Goal: Transaction & Acquisition: Book appointment/travel/reservation

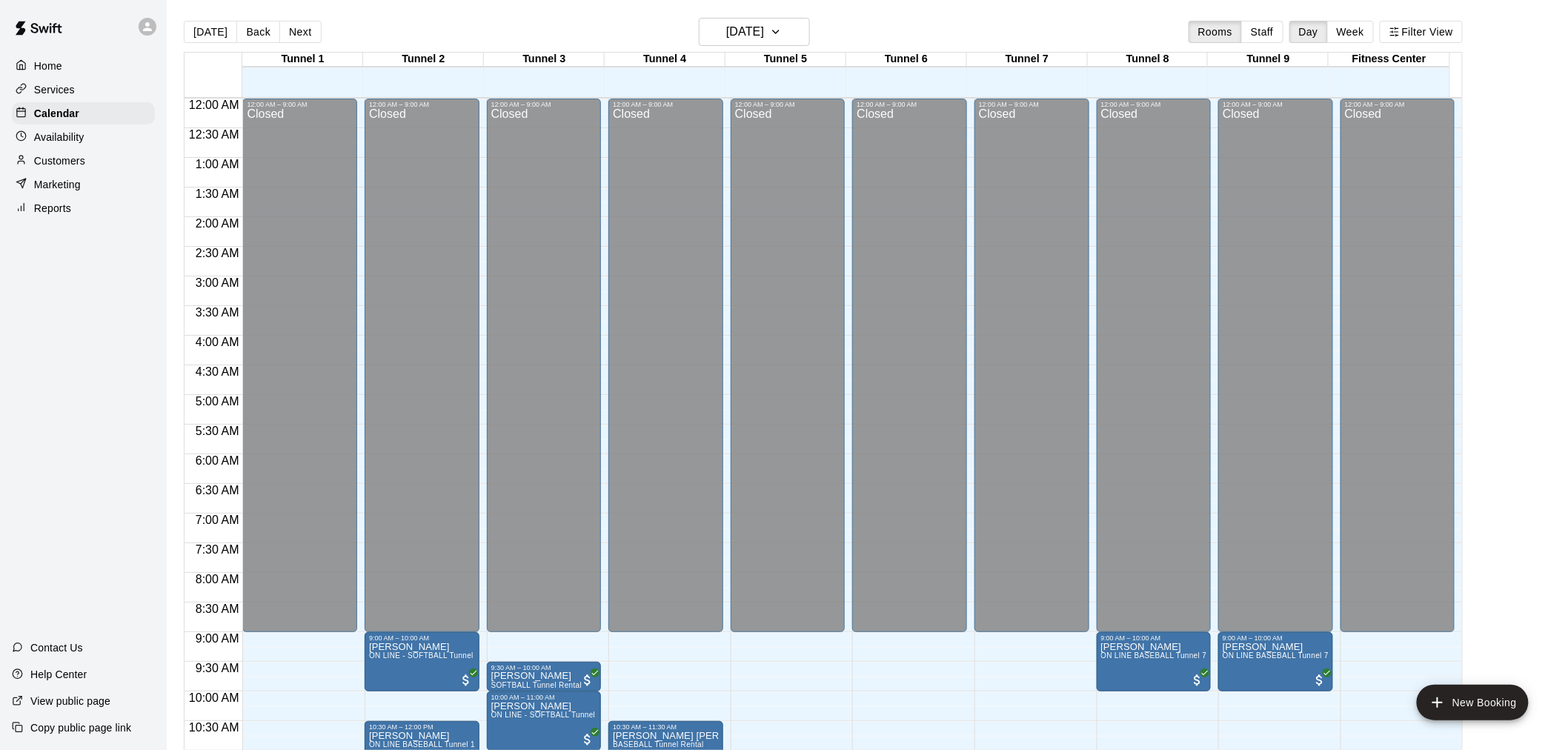
scroll to position [468, 0]
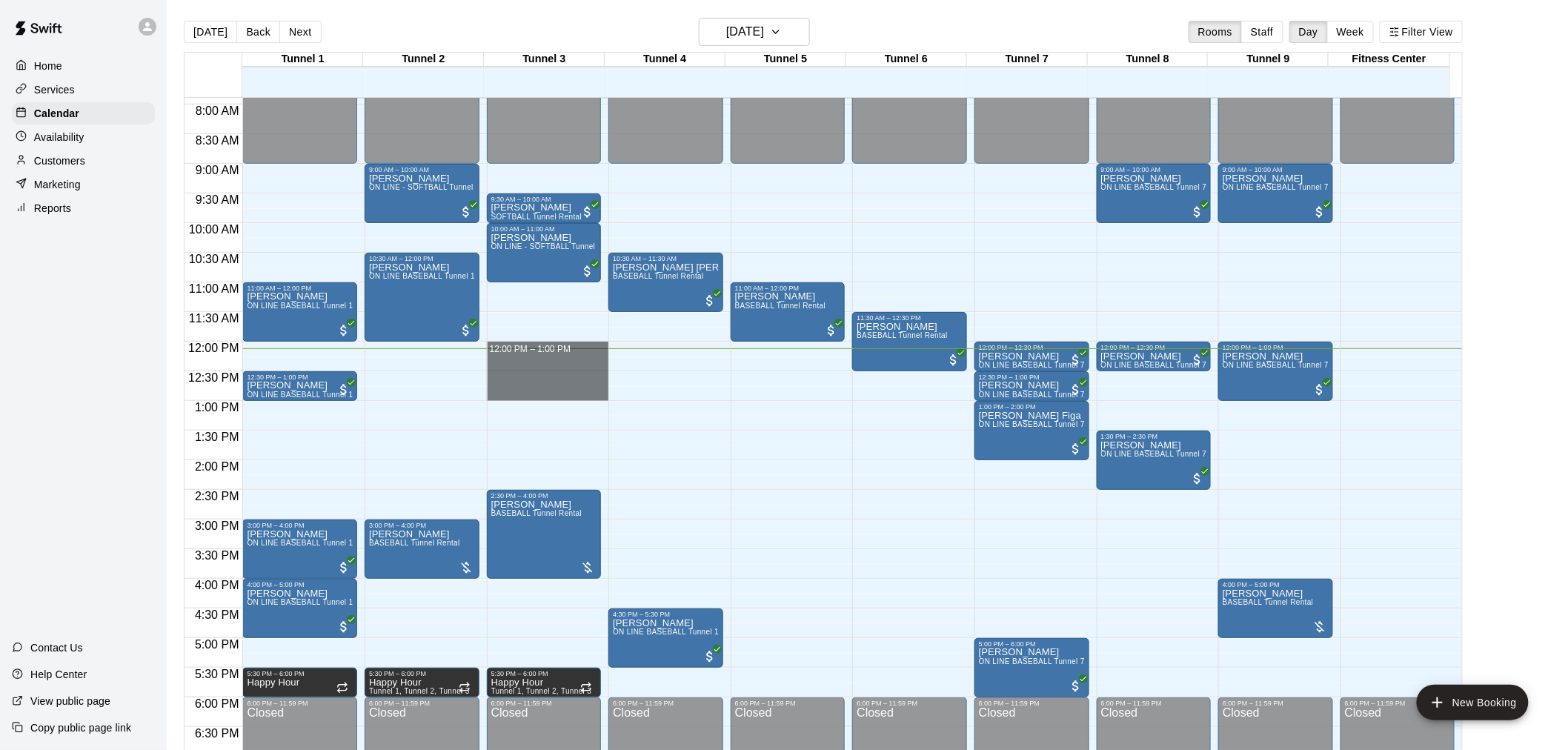
drag, startPoint x: 551, startPoint y: 345, endPoint x: 558, endPoint y: 389, distance: 44.6
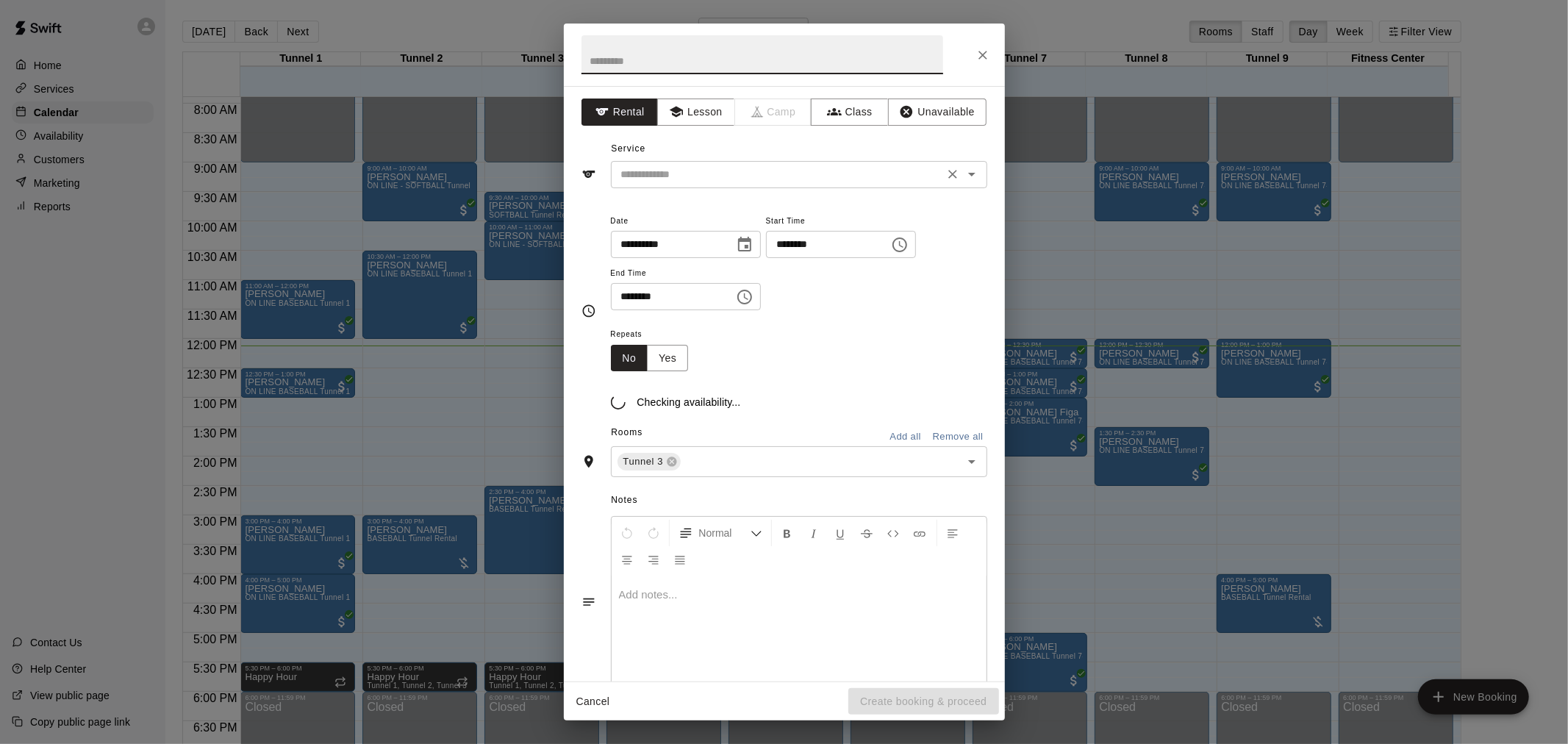
click at [752, 165] on div "​" at bounding box center [799, 174] width 377 height 27
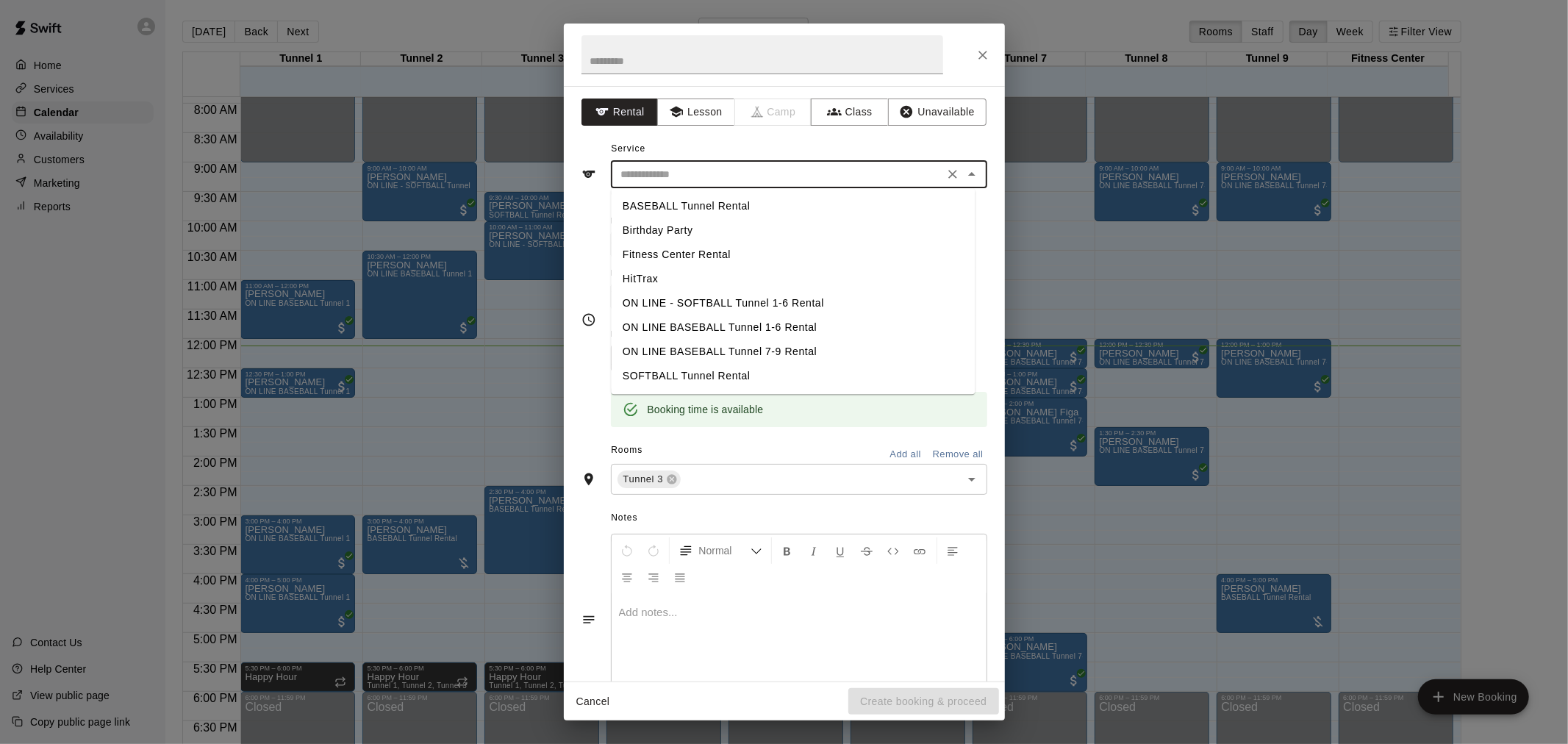
click at [783, 375] on li "SOFTBALL Tunnel Rental" at bounding box center [793, 376] width 364 height 24
type input "**********"
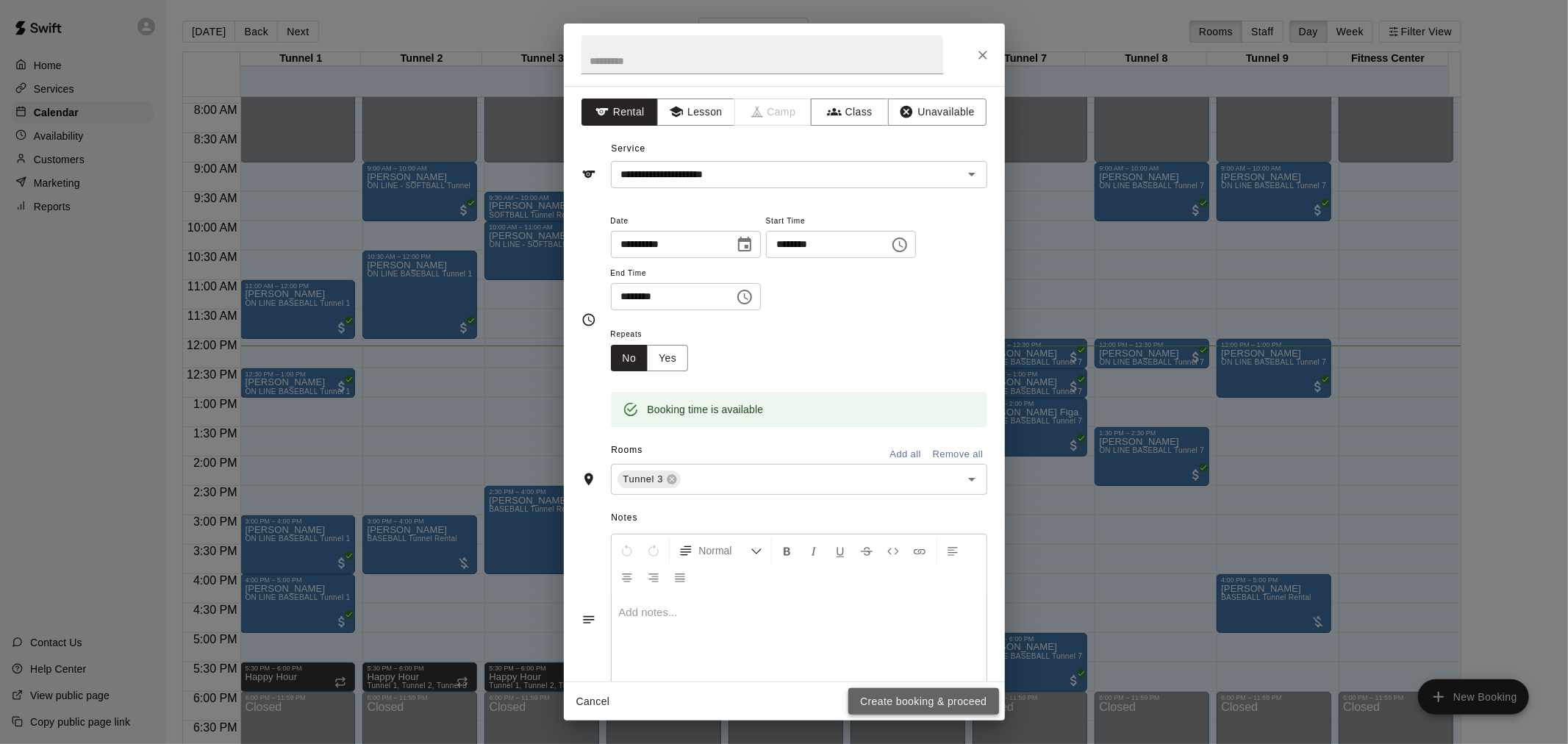
click at [954, 703] on button "Create booking & proceed" at bounding box center [923, 701] width 150 height 27
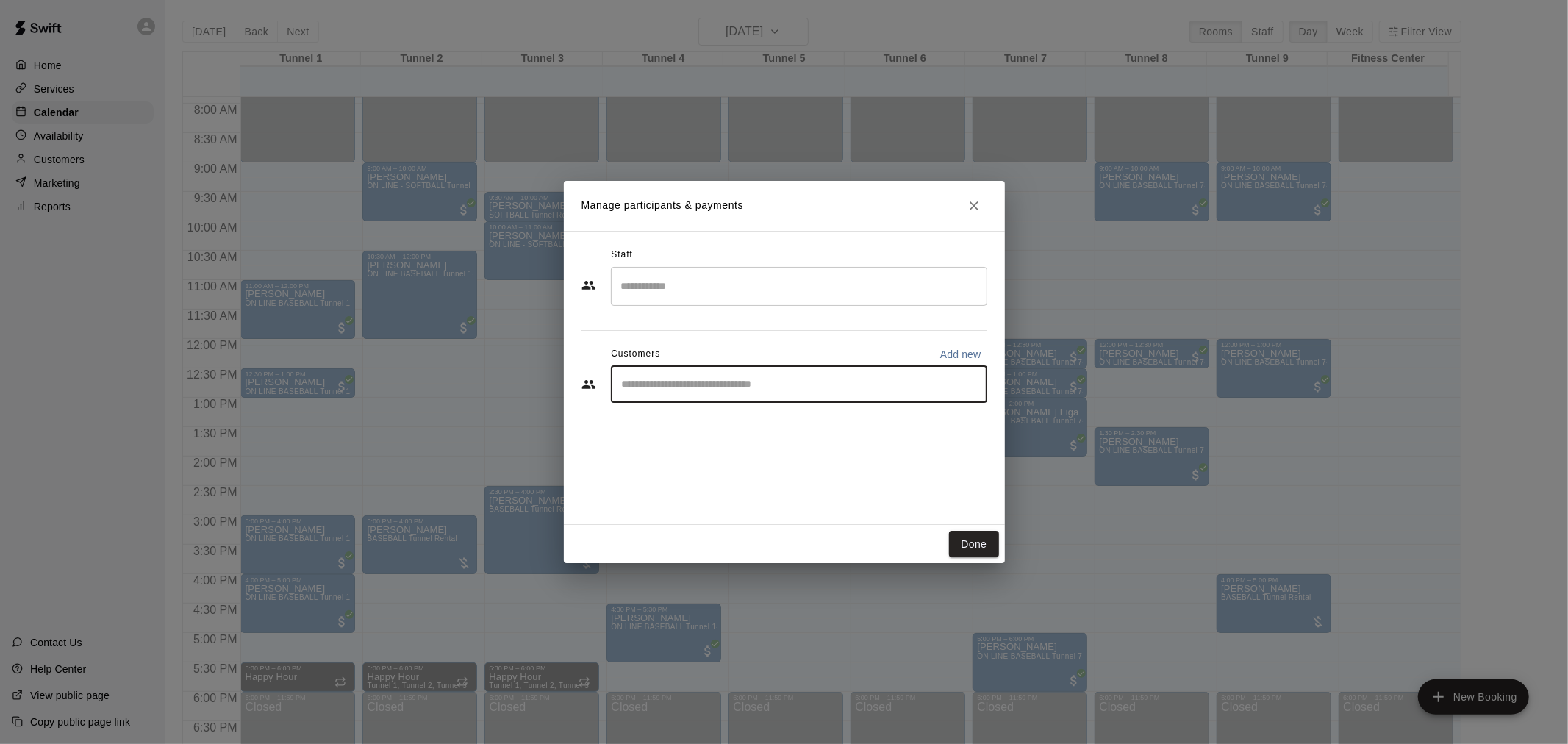
click at [742, 388] on input "Start typing to search customers..." at bounding box center [798, 384] width 363 height 15
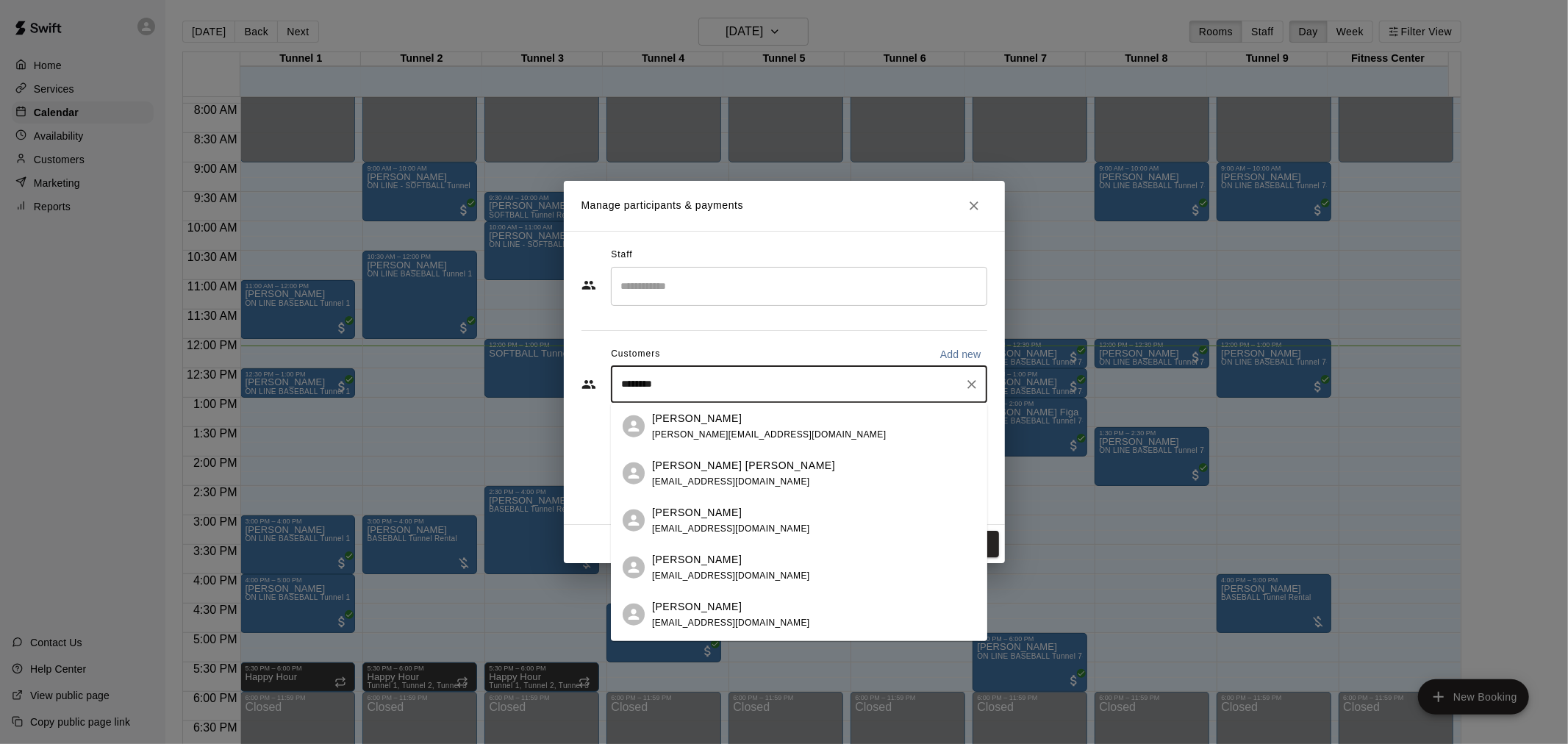
type input "*********"
click at [746, 423] on div "[PERSON_NAME]" at bounding box center [769, 418] width 233 height 16
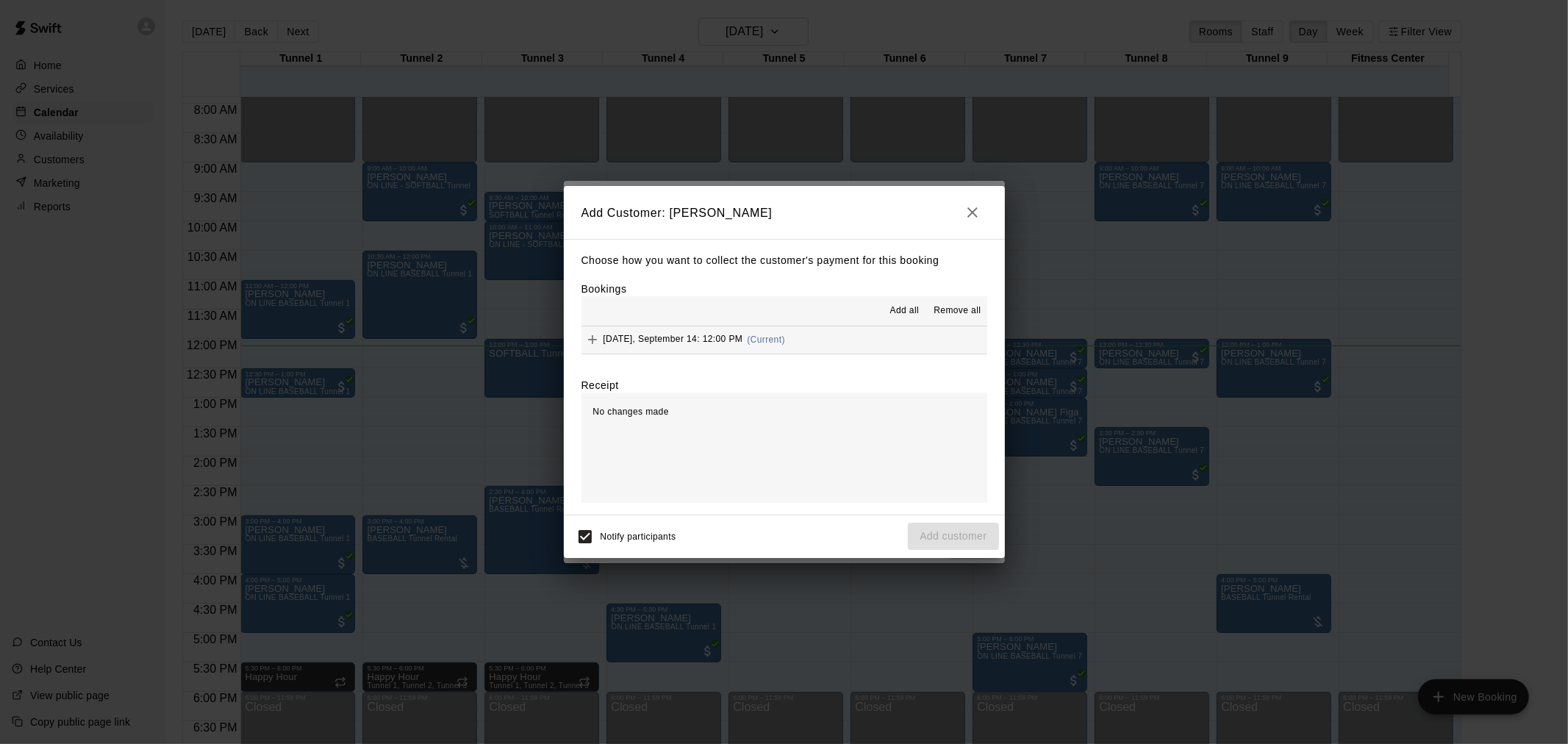
click at [799, 338] on button "[DATE], September 14: 12:00 PM (Current)" at bounding box center [784, 339] width 406 height 27
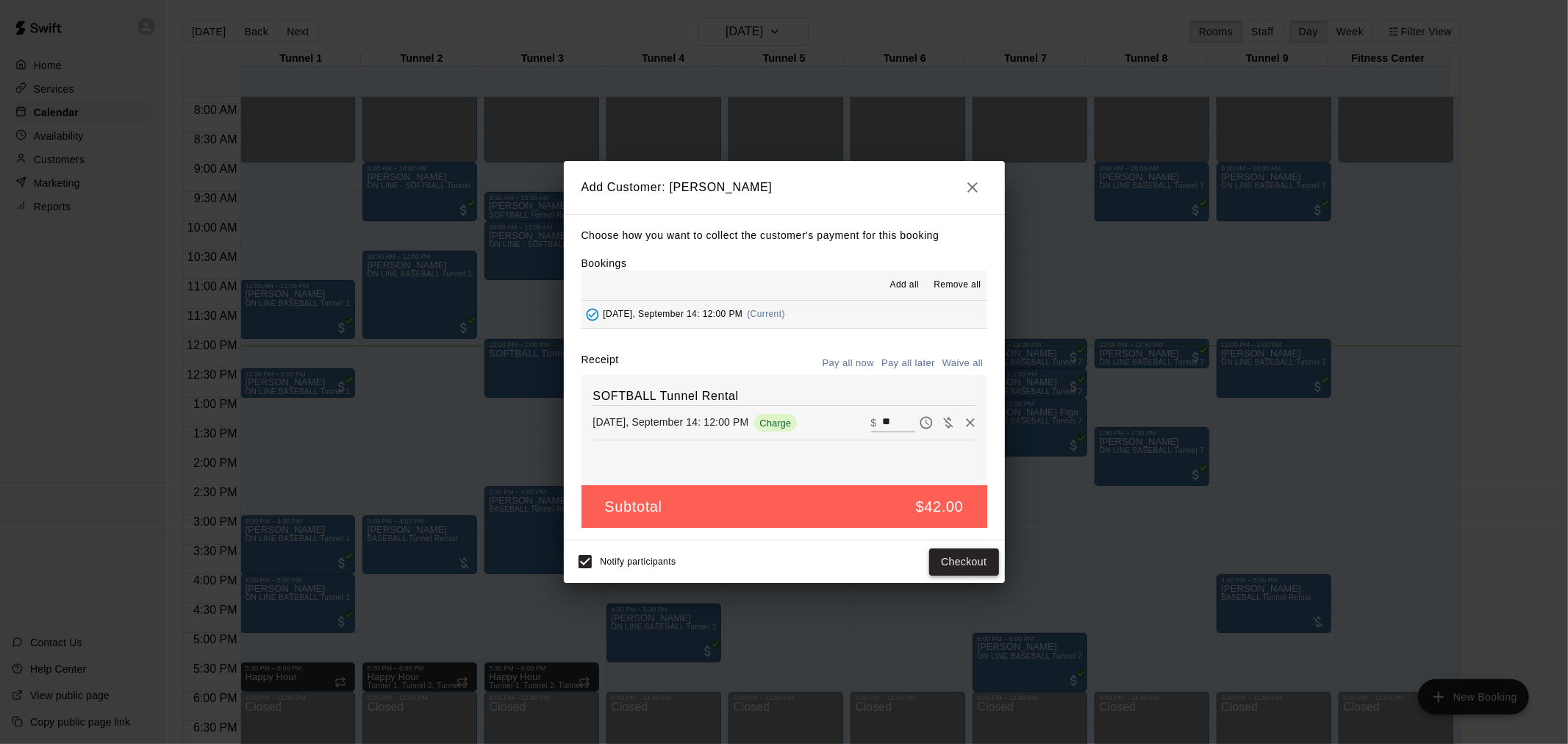
click at [969, 566] on button "Checkout" at bounding box center [964, 561] width 69 height 27
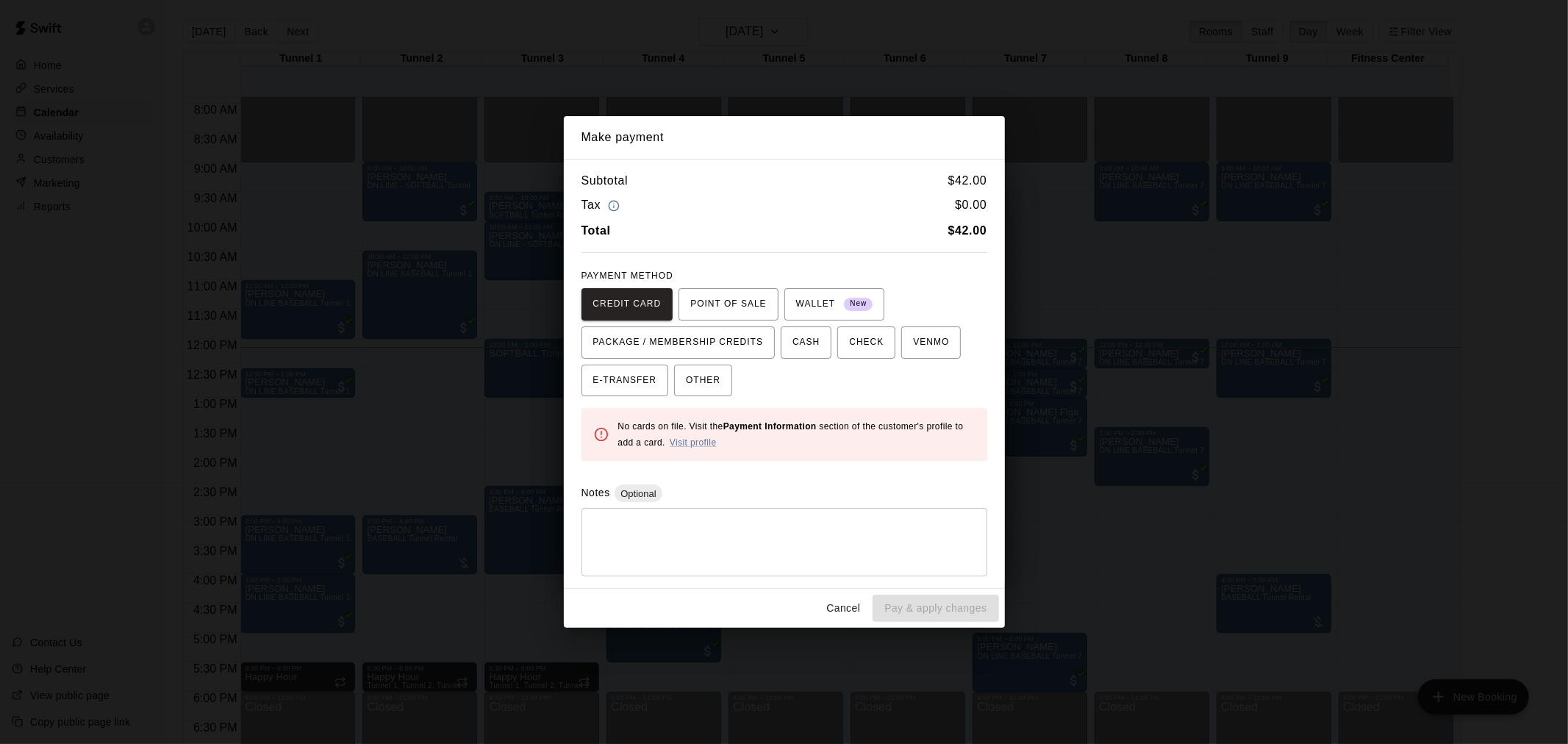
drag, startPoint x: 839, startPoint y: 601, endPoint x: 1005, endPoint y: 575, distance: 168.0
click at [839, 601] on button "Cancel" at bounding box center [844, 608] width 47 height 27
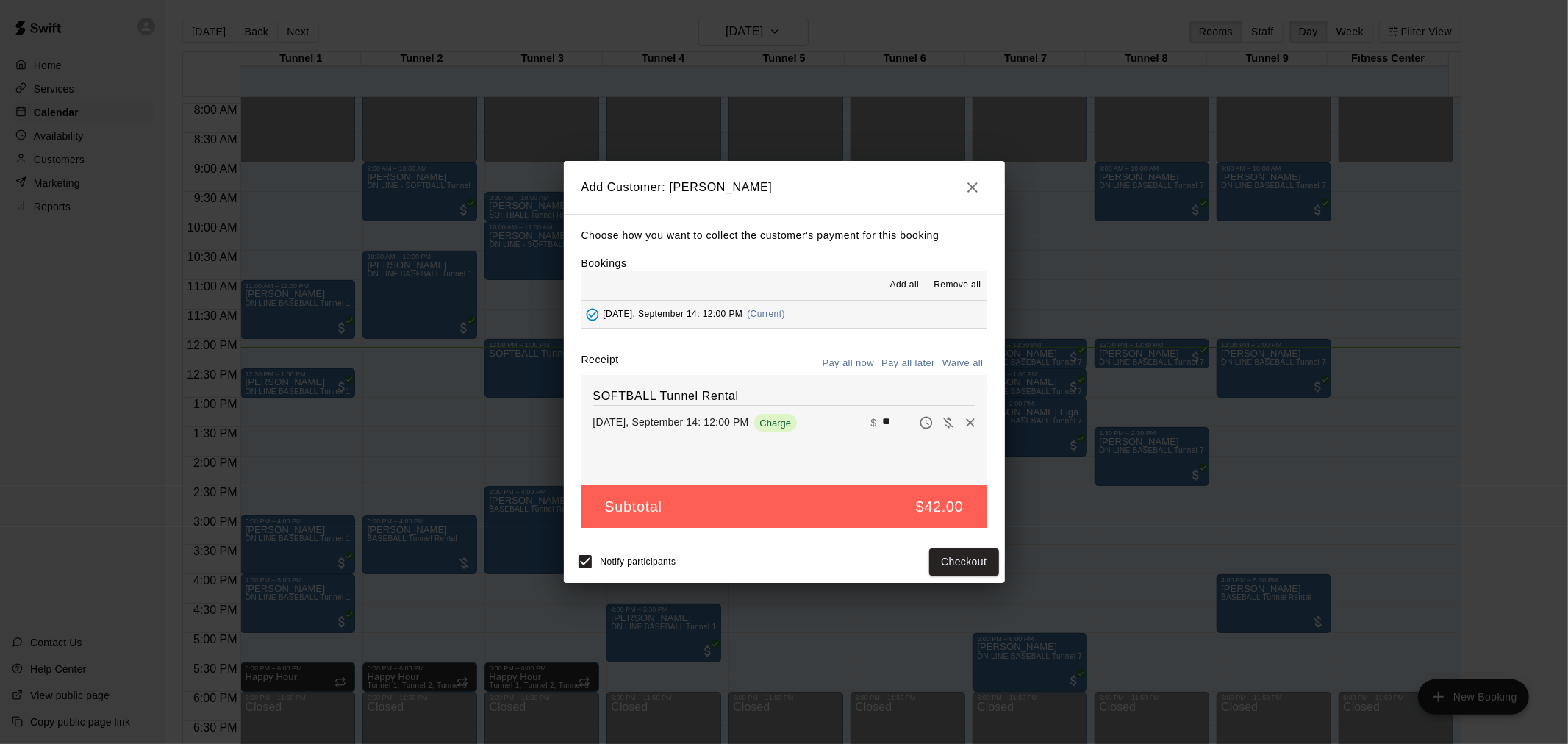
click at [968, 188] on icon "button" at bounding box center [972, 187] width 17 height 17
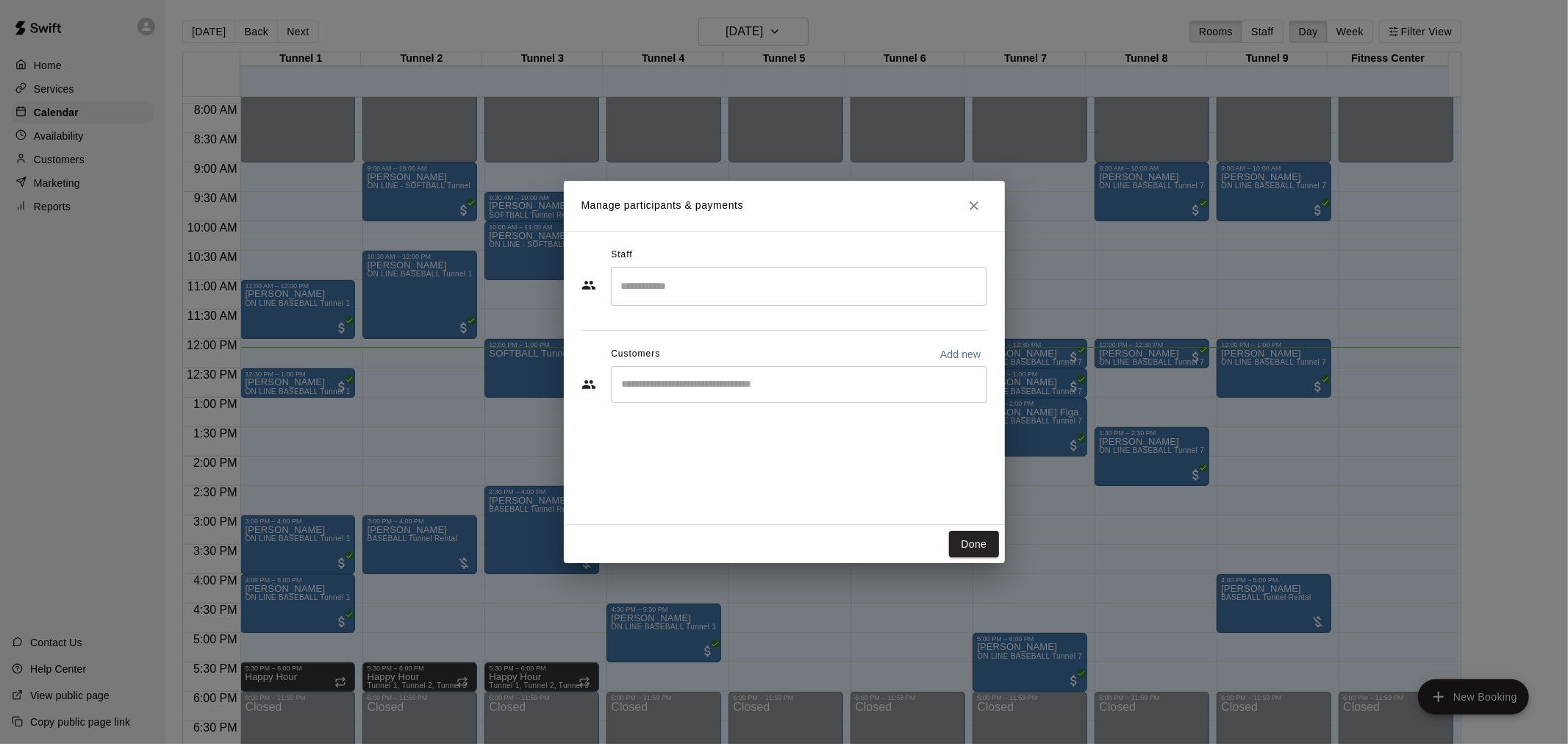
click at [798, 383] on input "Start typing to search customers..." at bounding box center [798, 384] width 363 height 15
type input "**********"
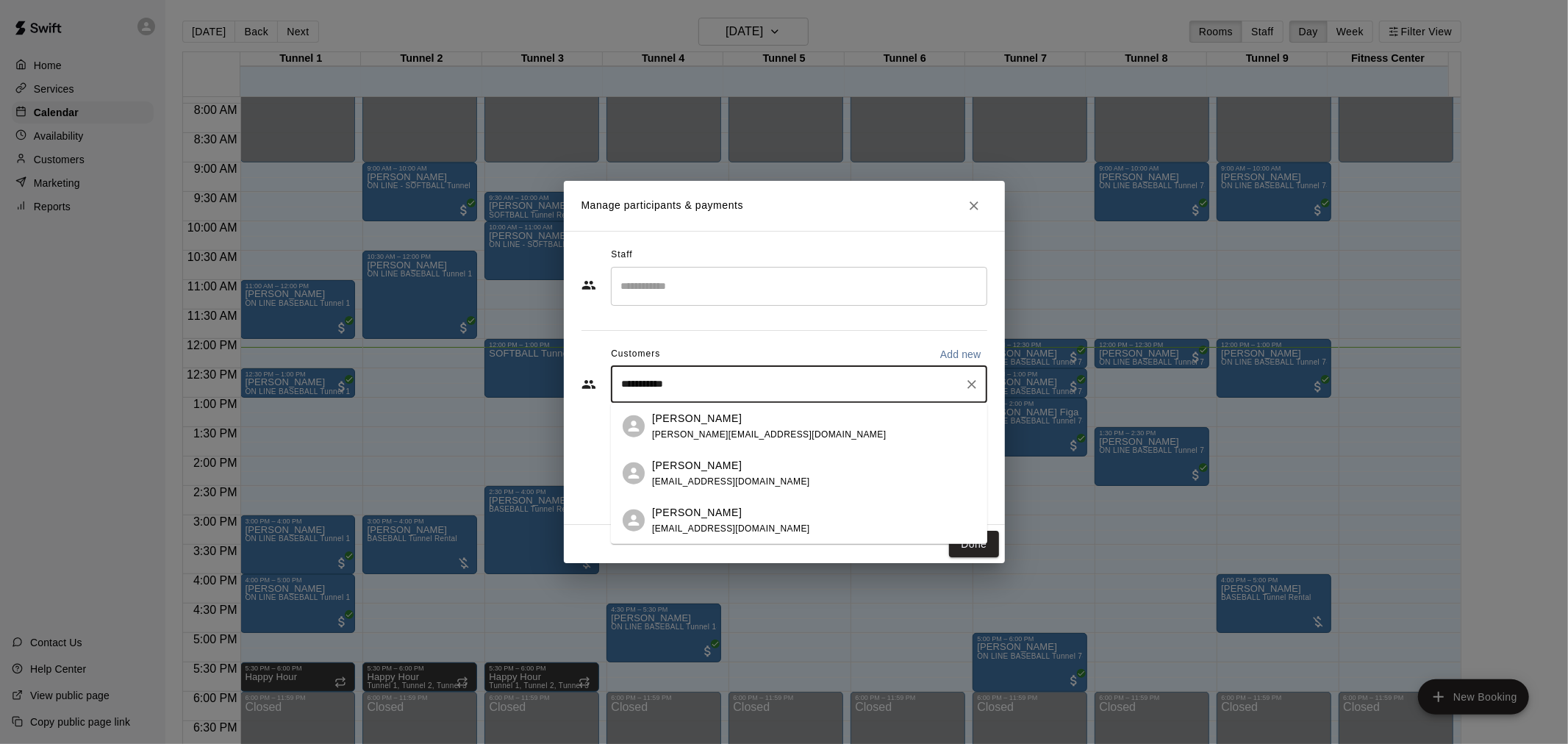
drag, startPoint x: 743, startPoint y: 527, endPoint x: 751, endPoint y: 520, distance: 10.6
click at [750, 523] on span "[EMAIL_ADDRESS][DOMAIN_NAME]" at bounding box center [731, 528] width 158 height 10
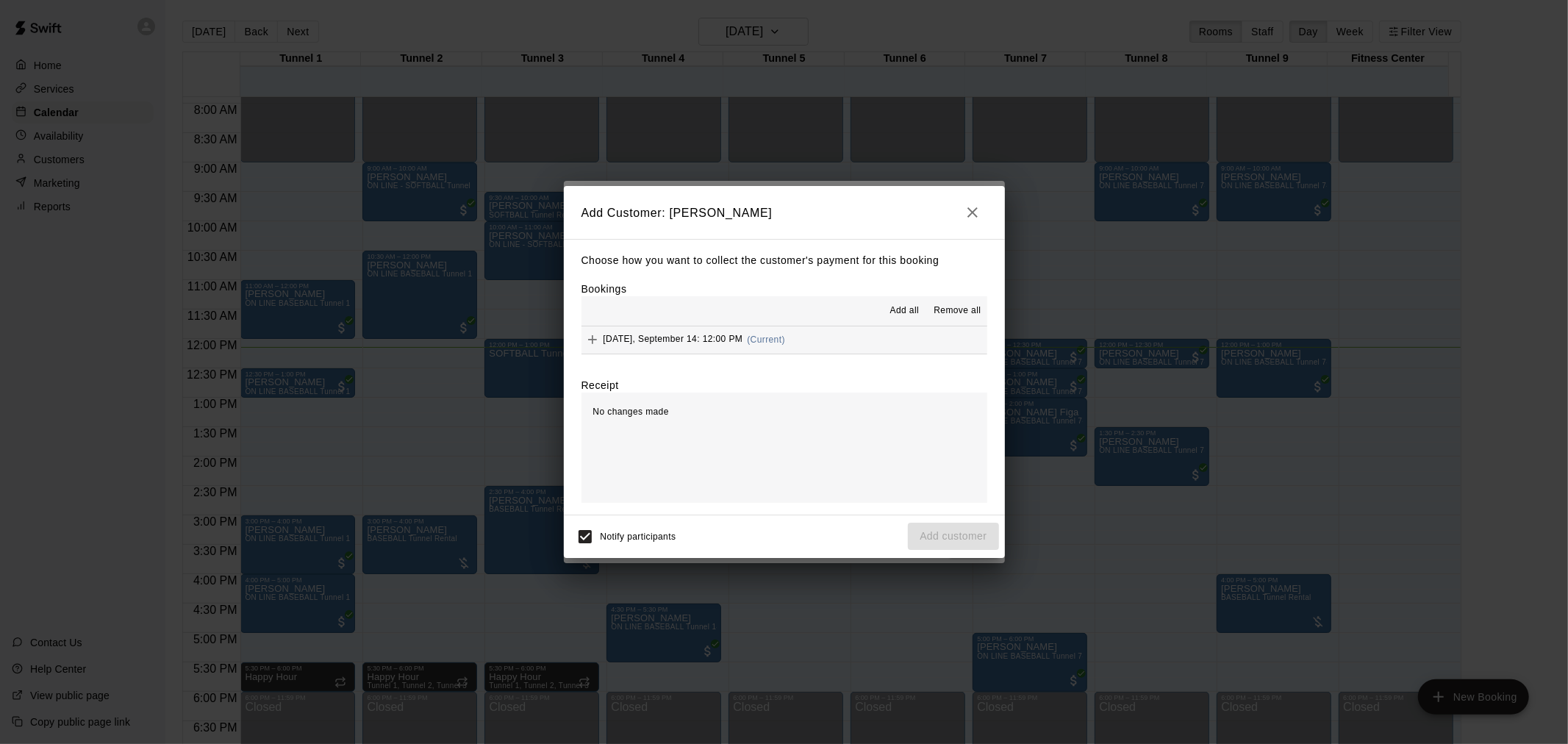
click at [812, 345] on button "[DATE], September 14: 12:00 PM (Current)" at bounding box center [784, 339] width 406 height 27
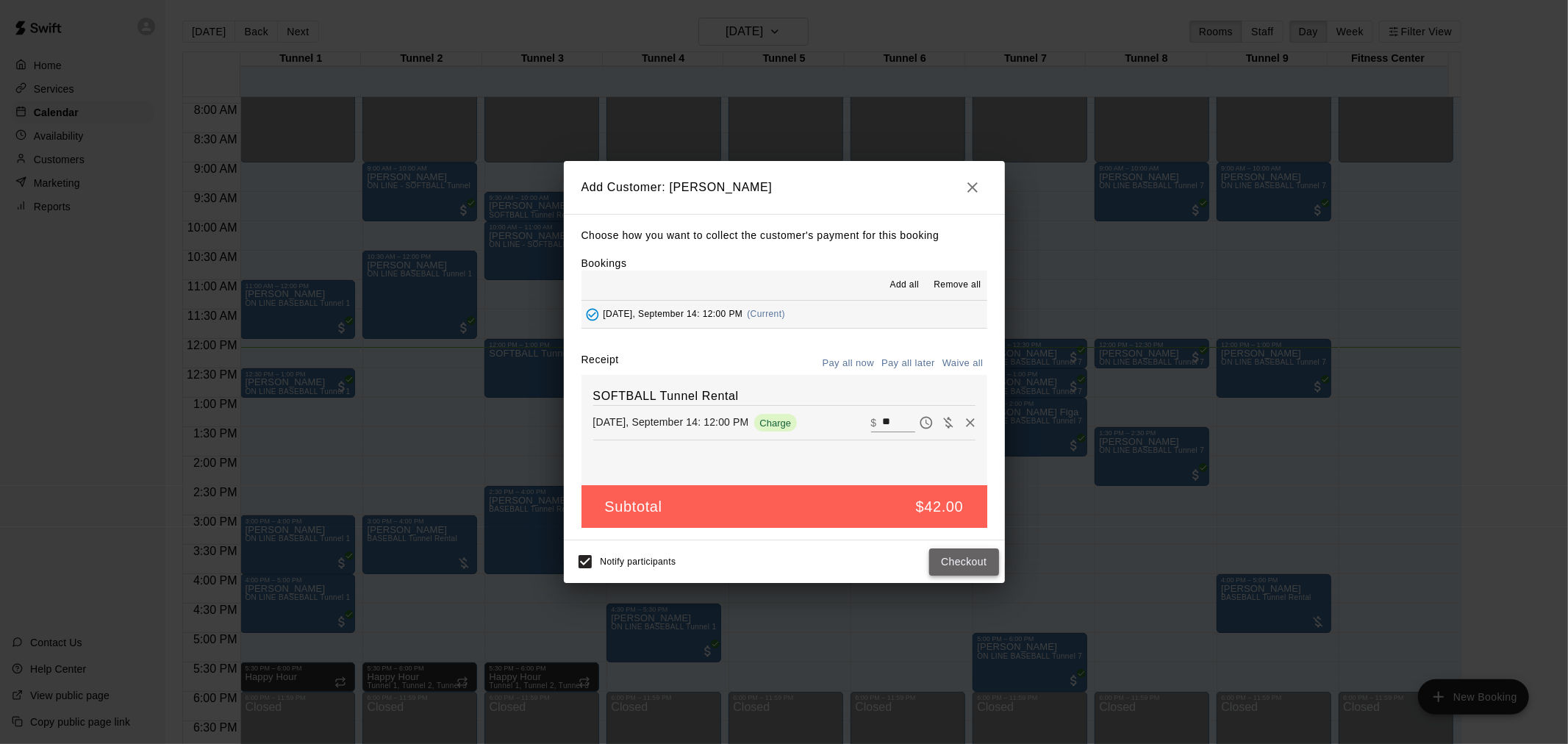
click at [982, 562] on button "Checkout" at bounding box center [964, 561] width 69 height 27
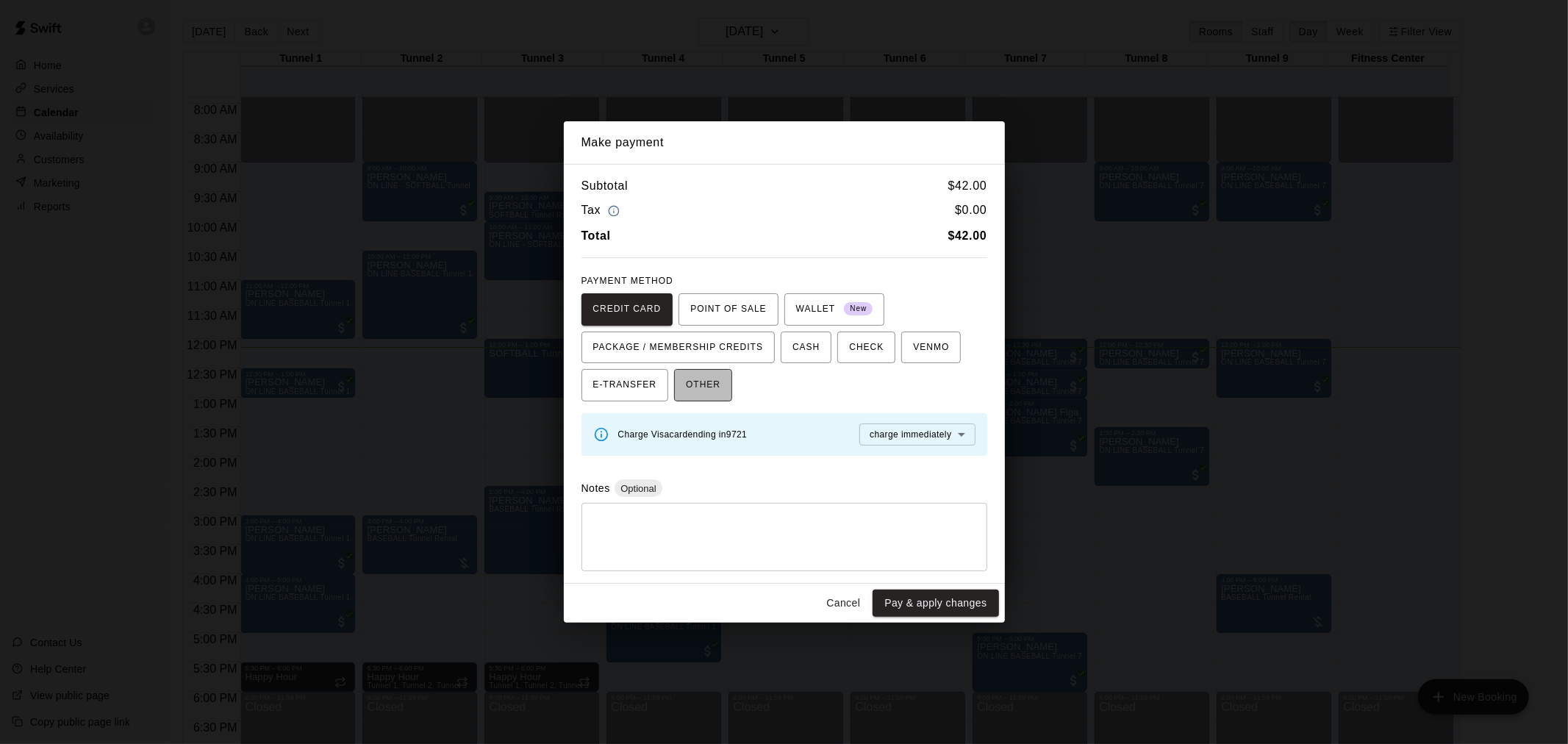
click at [710, 377] on span "OTHER" at bounding box center [703, 385] width 35 height 24
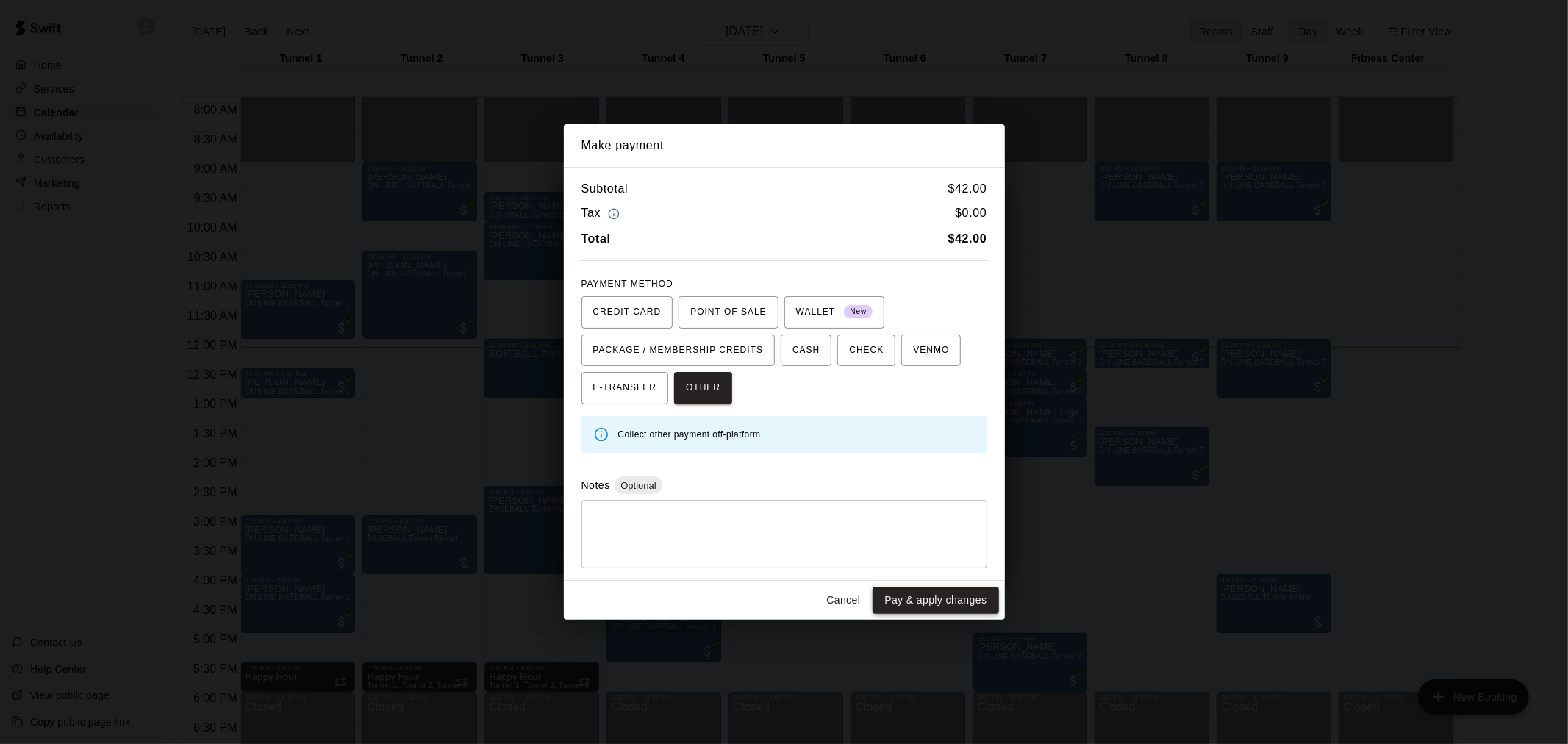
click at [944, 588] on button "Pay & apply changes" at bounding box center [936, 600] width 126 height 27
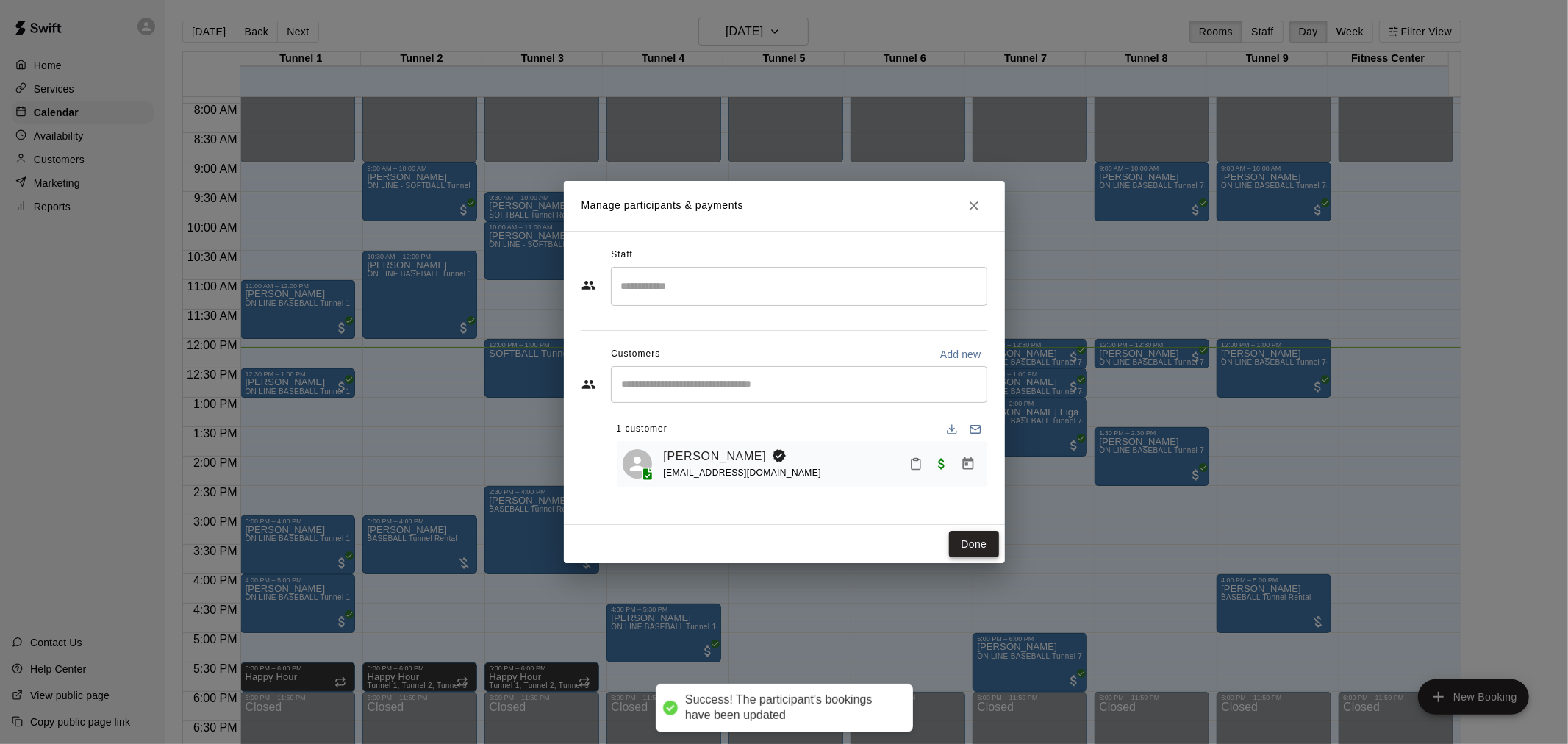
click at [981, 539] on button "Done" at bounding box center [973, 544] width 49 height 27
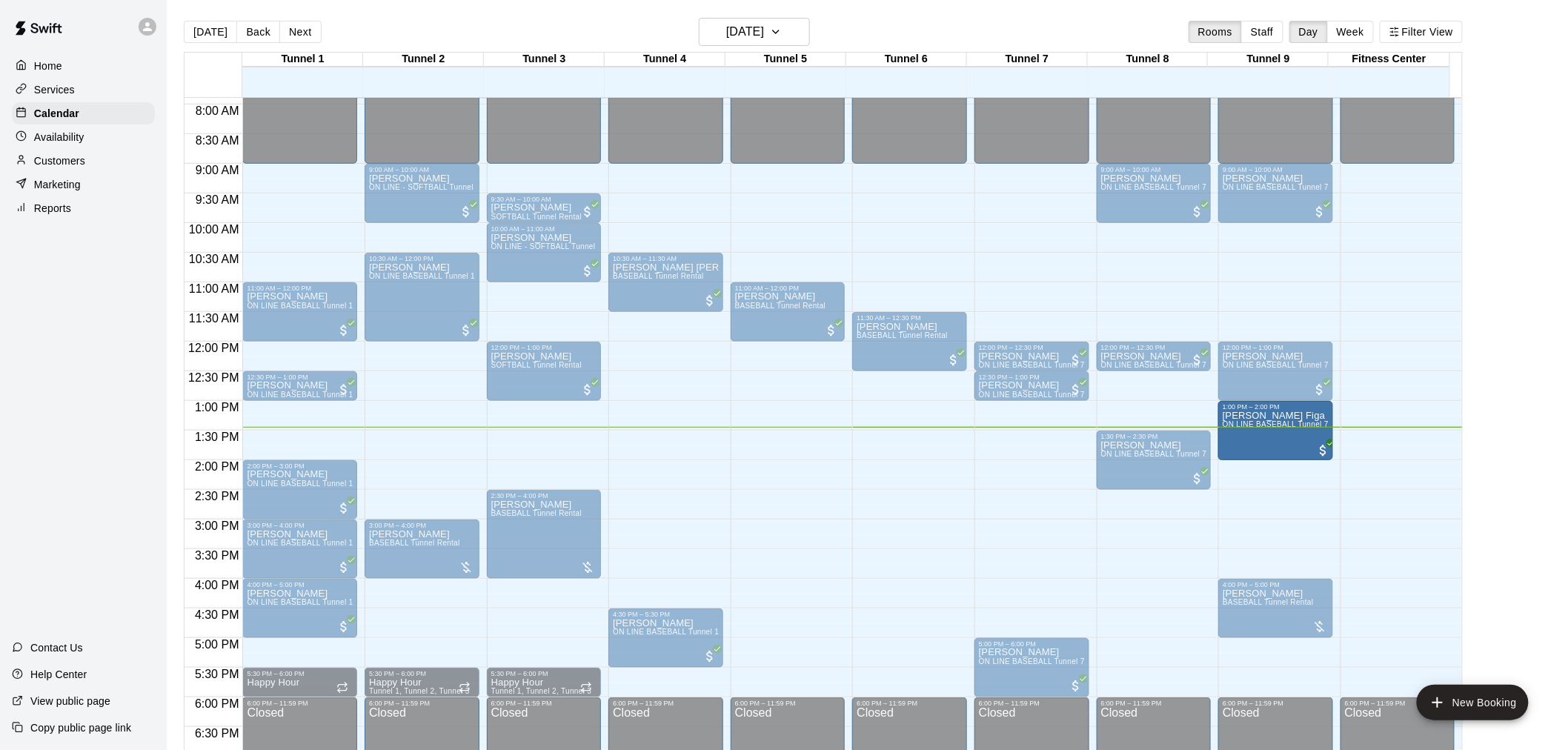
drag, startPoint x: 1043, startPoint y: 421, endPoint x: 1263, endPoint y: 426, distance: 220.1
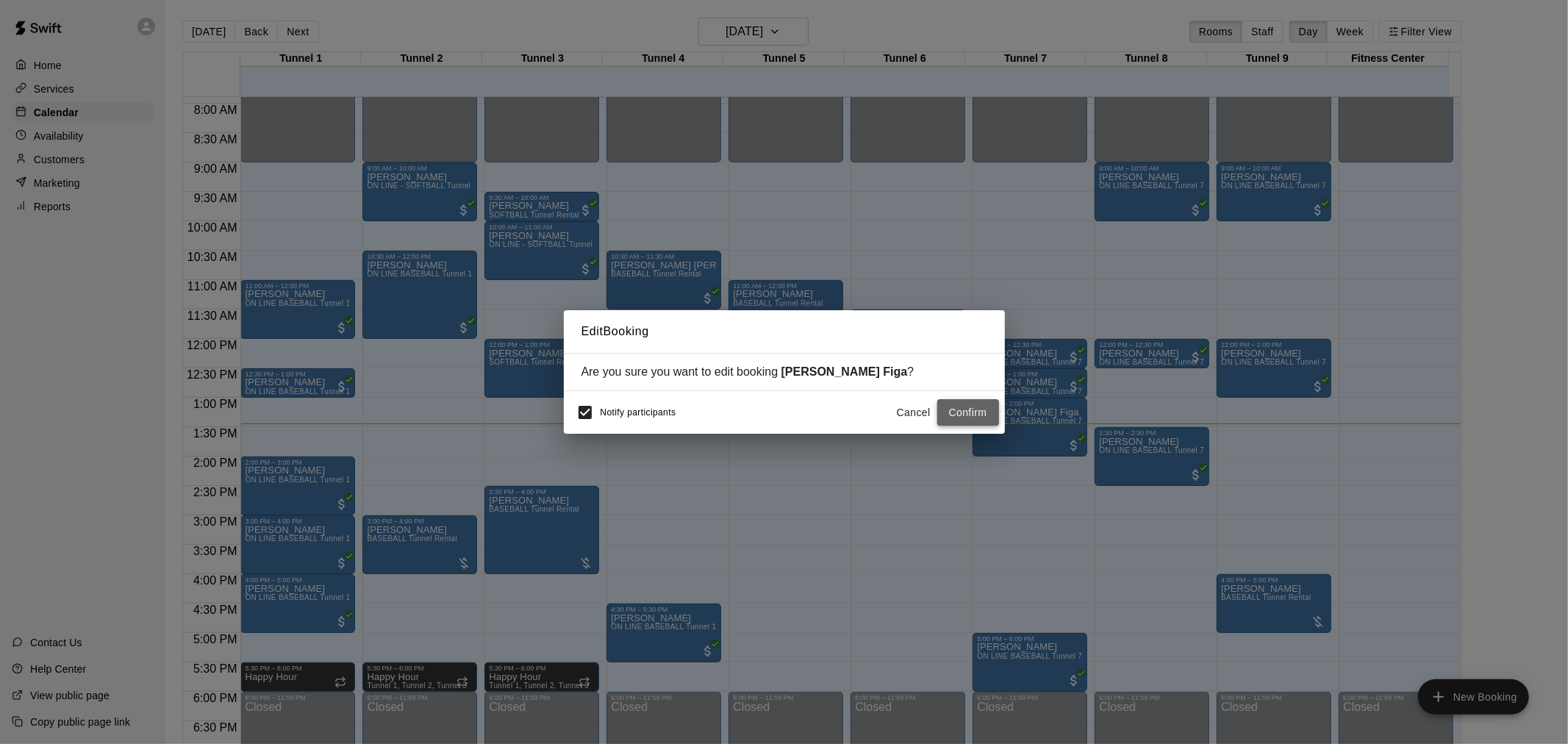
click at [986, 412] on button "Confirm" at bounding box center [968, 413] width 62 height 27
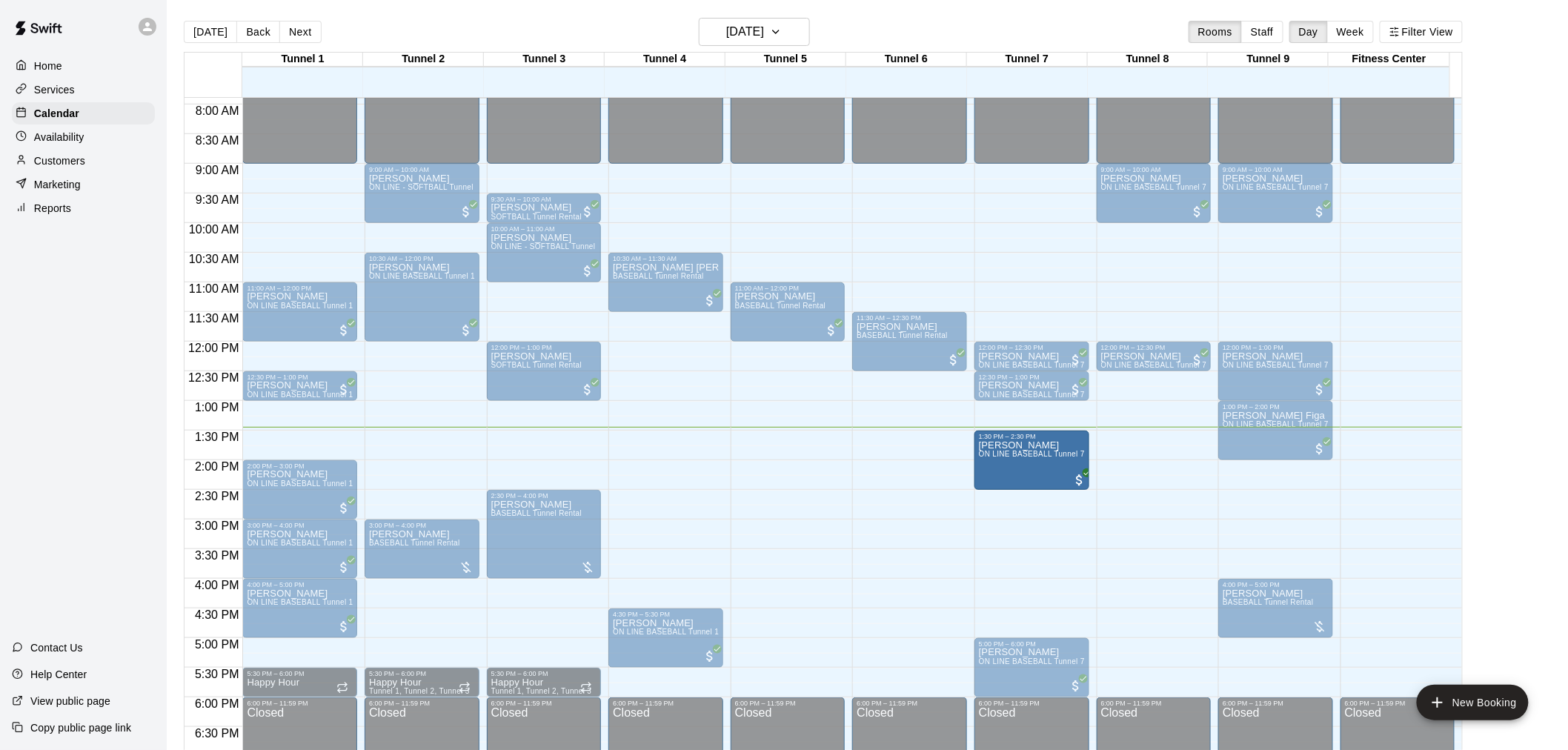
drag, startPoint x: 1146, startPoint y: 465, endPoint x: 1058, endPoint y: 477, distance: 88.8
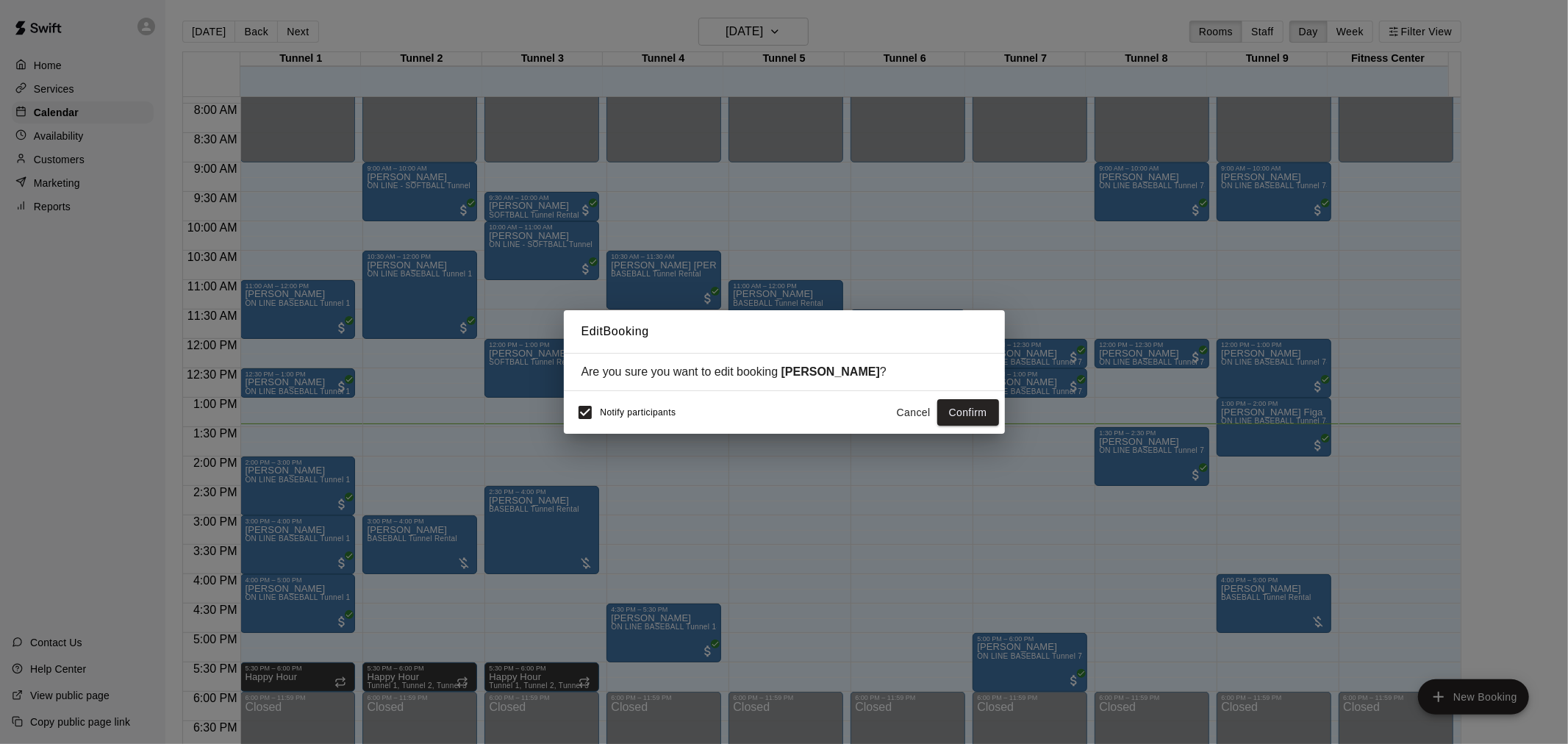
click at [979, 412] on button "Confirm" at bounding box center [968, 413] width 62 height 27
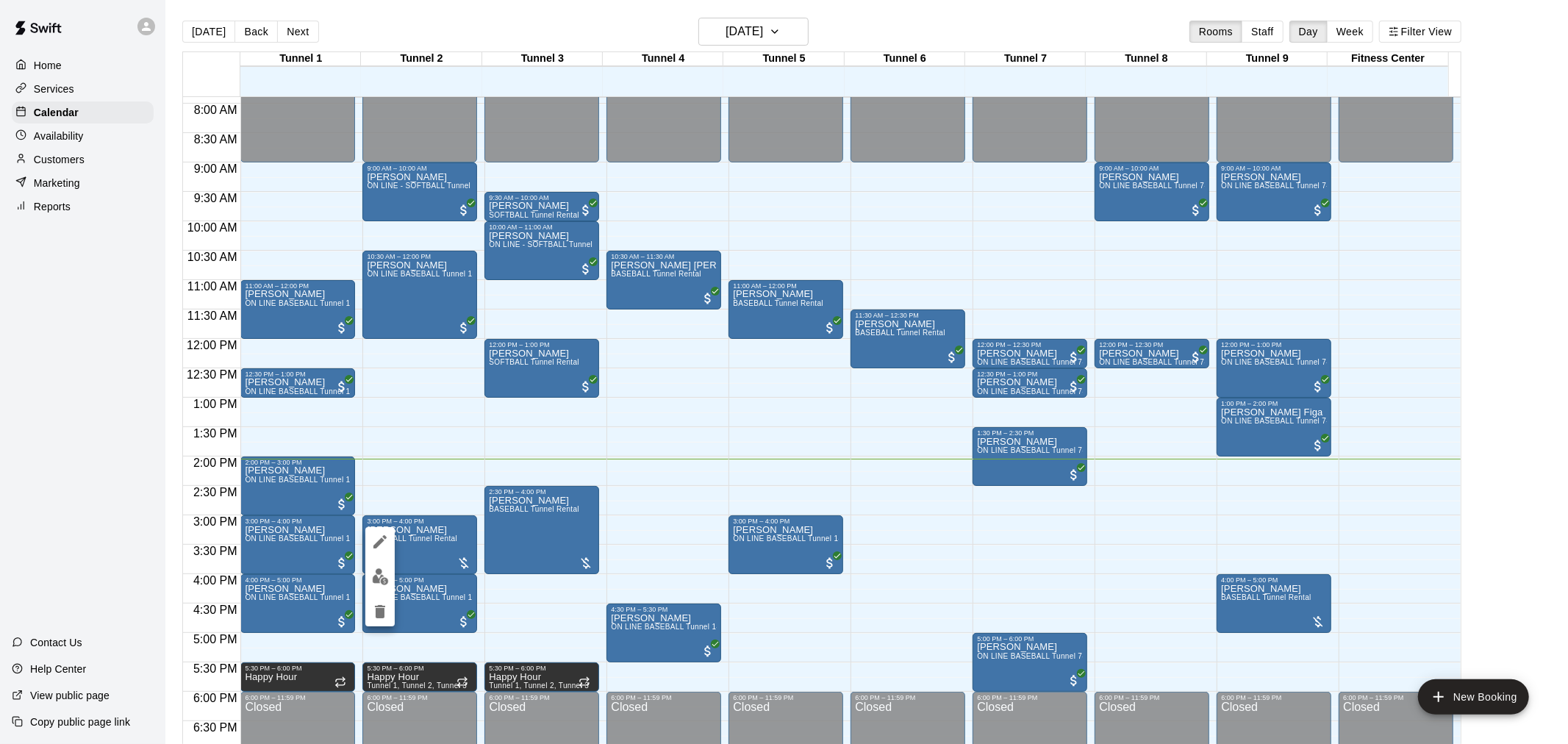
click at [381, 576] on img "edit" at bounding box center [380, 576] width 17 height 17
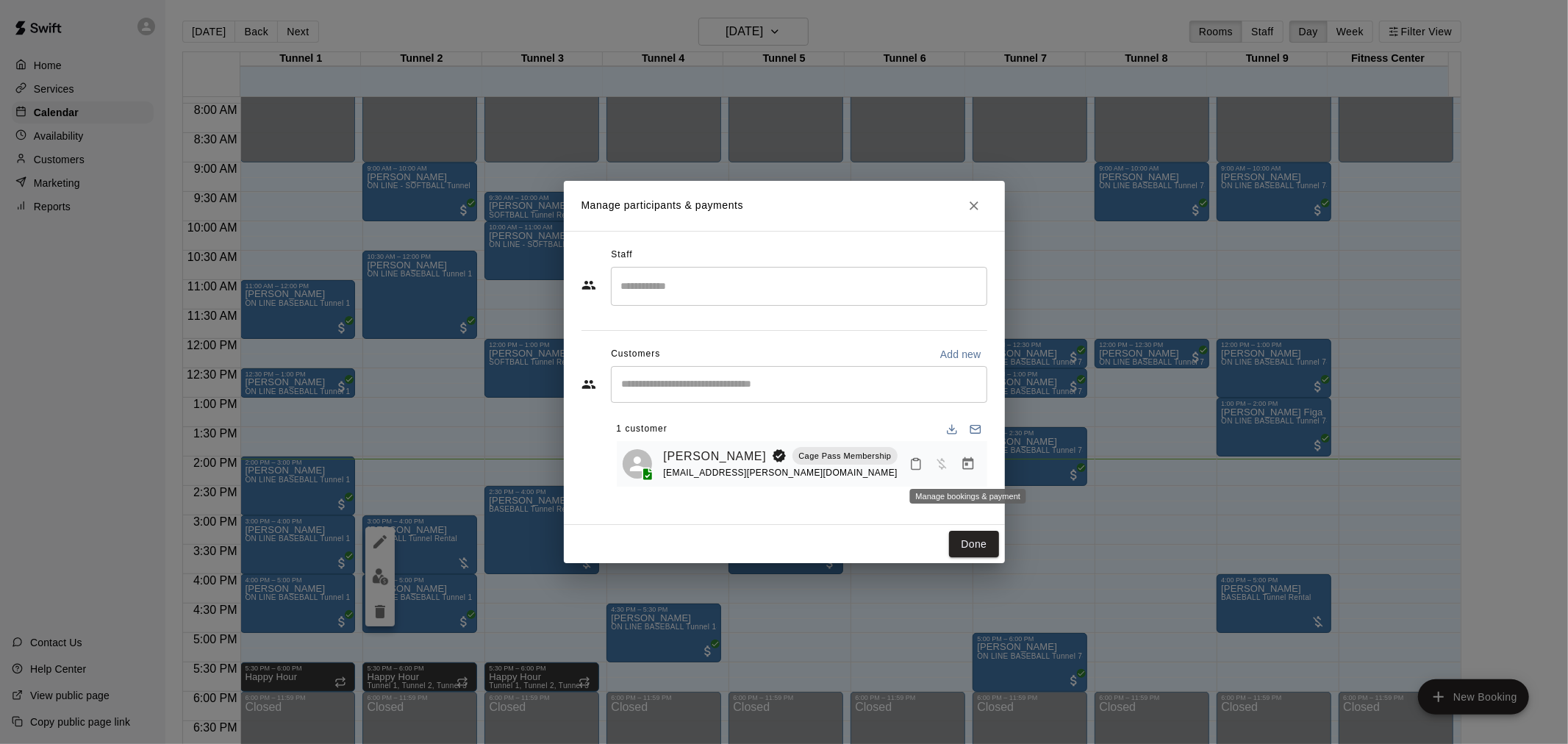
click at [961, 470] on icon "Manage bookings & payment" at bounding box center [968, 463] width 15 height 15
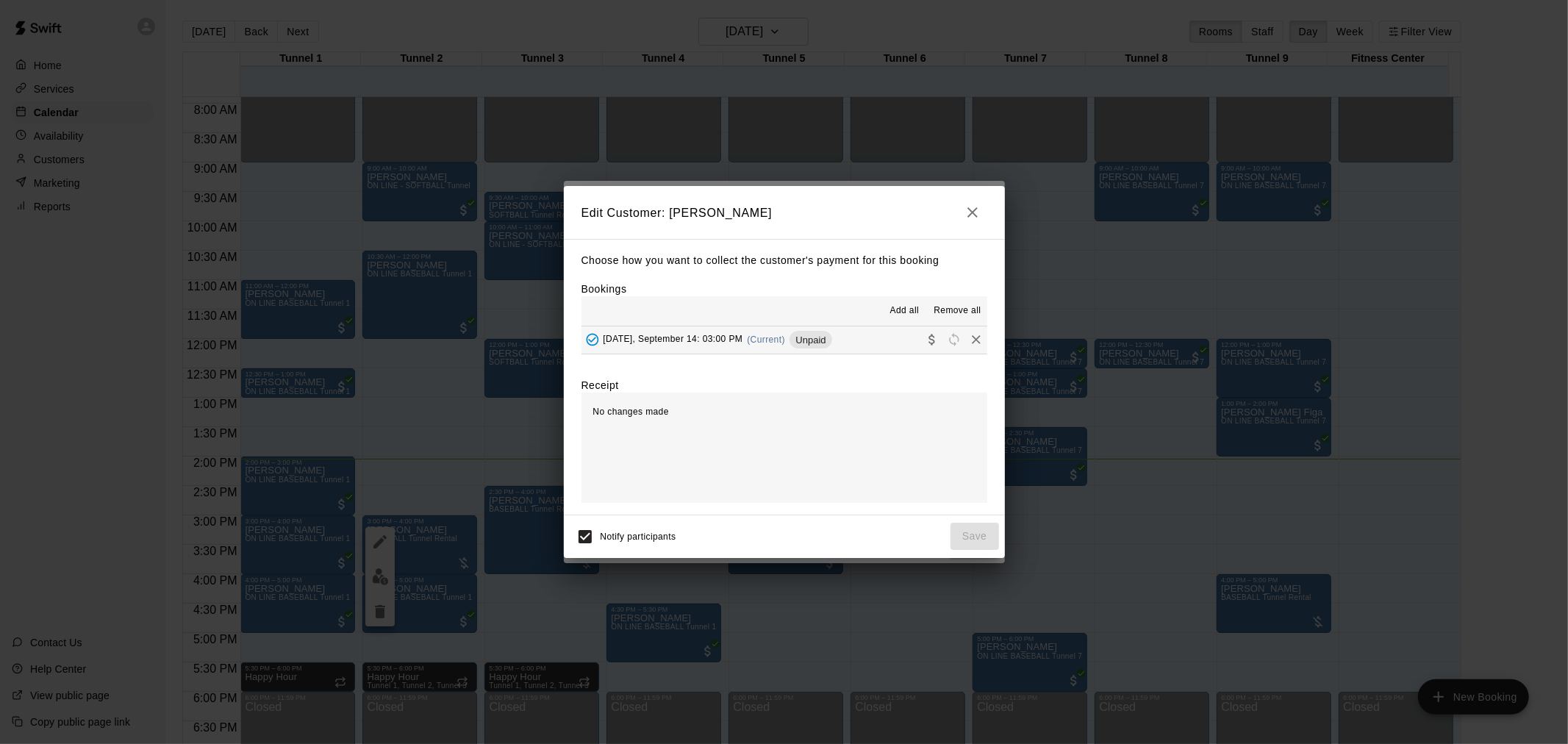
click at [840, 358] on div "Choose how you want to collect the customer's payment for this booking Bookings…" at bounding box center [784, 376] width 441 height 275
click at [846, 342] on button "[DATE], September 14: 03:00 PM (Current) Unpaid" at bounding box center [784, 339] width 406 height 27
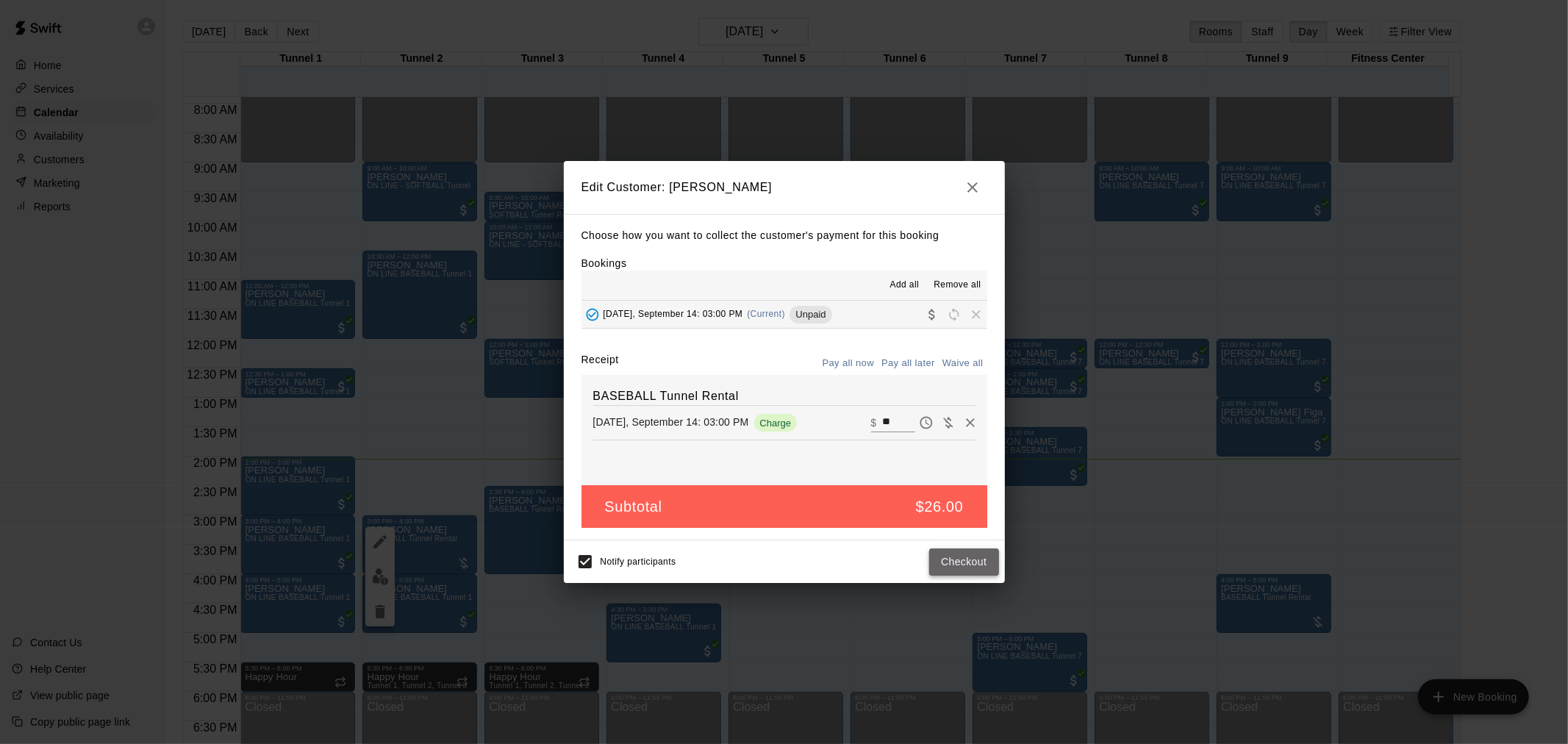
click at [951, 561] on button "Checkout" at bounding box center [964, 561] width 69 height 27
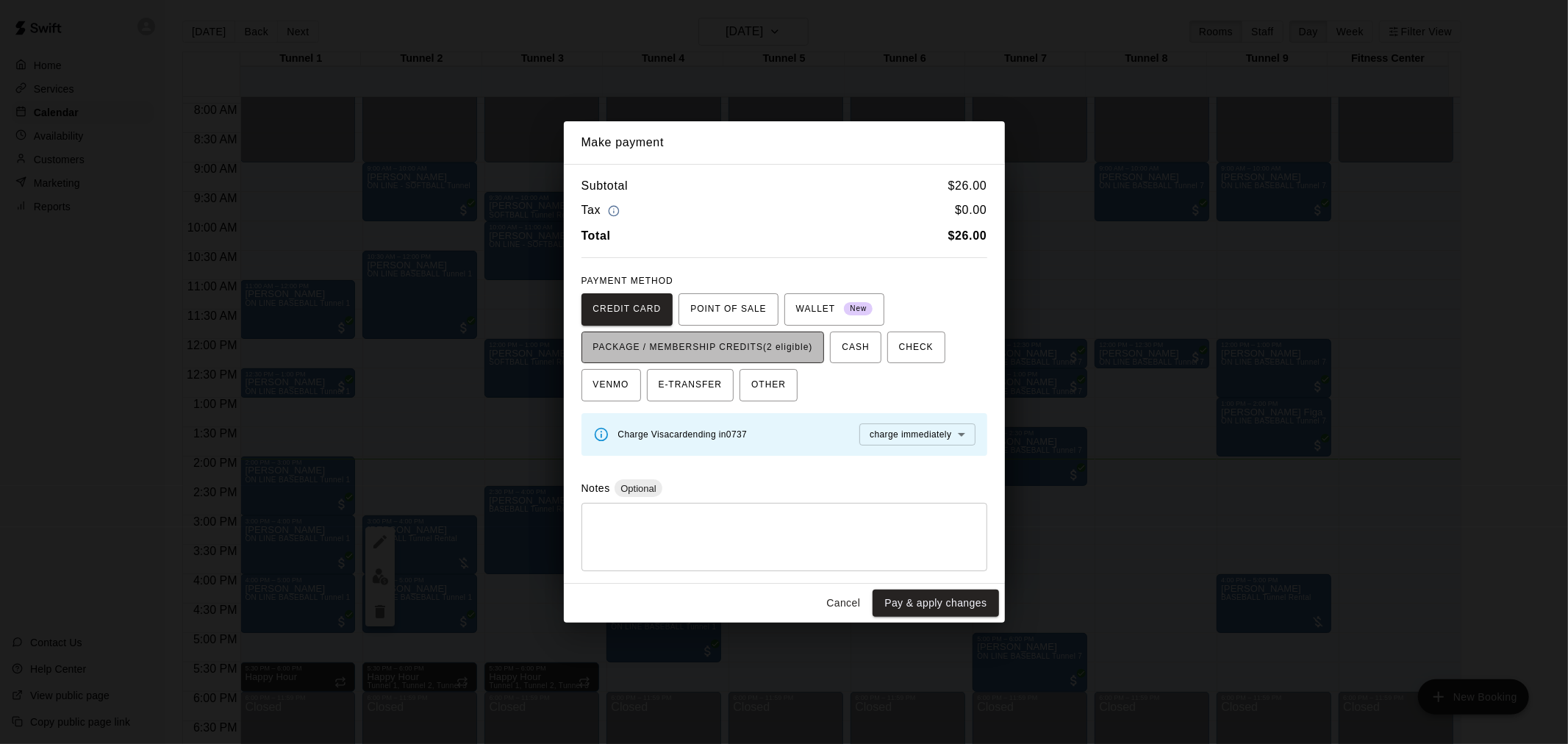
click at [764, 343] on span "PACKAGE / MEMBERSHIP CREDITS (2 eligible)" at bounding box center [703, 347] width 220 height 24
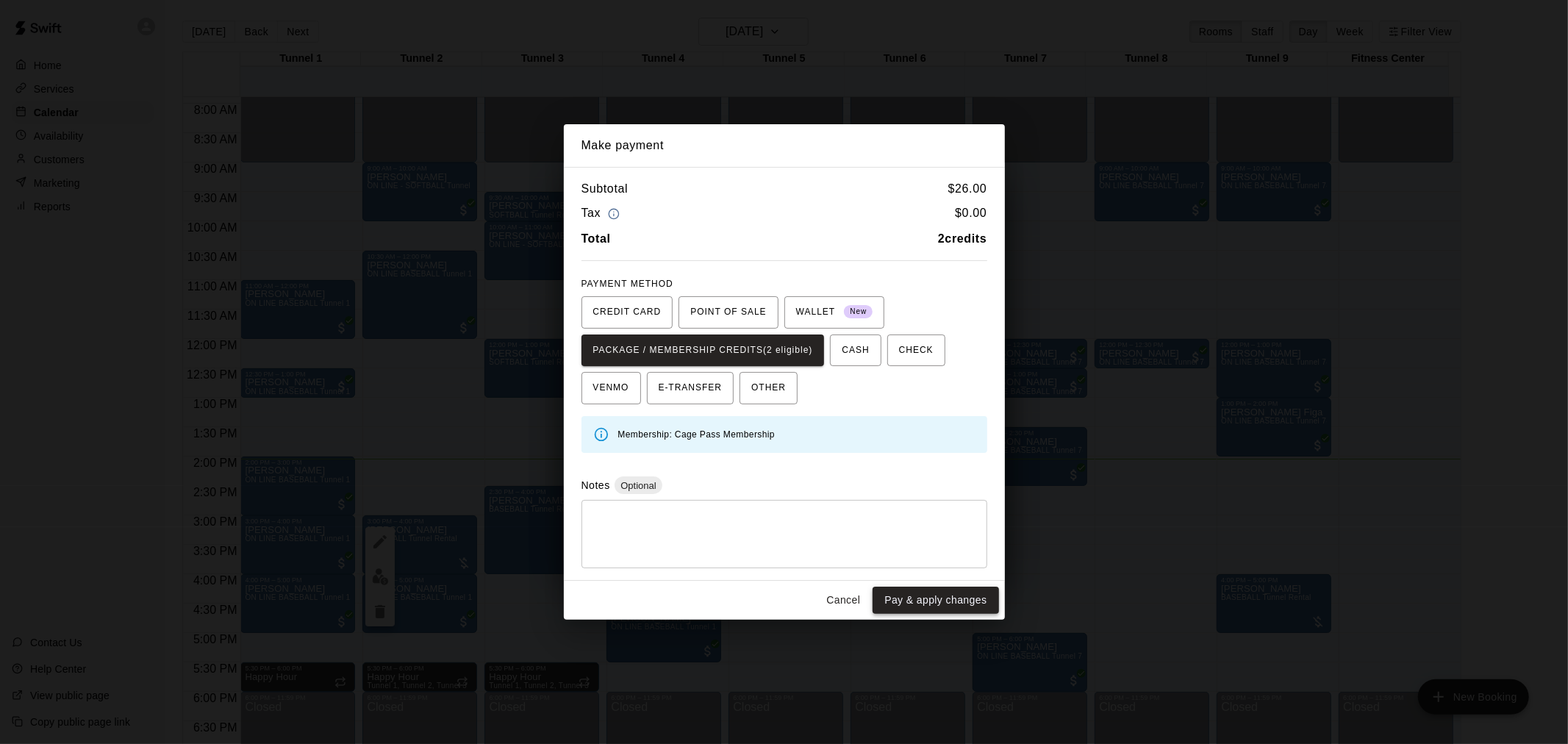
click at [945, 598] on button "Pay & apply changes" at bounding box center [936, 600] width 126 height 27
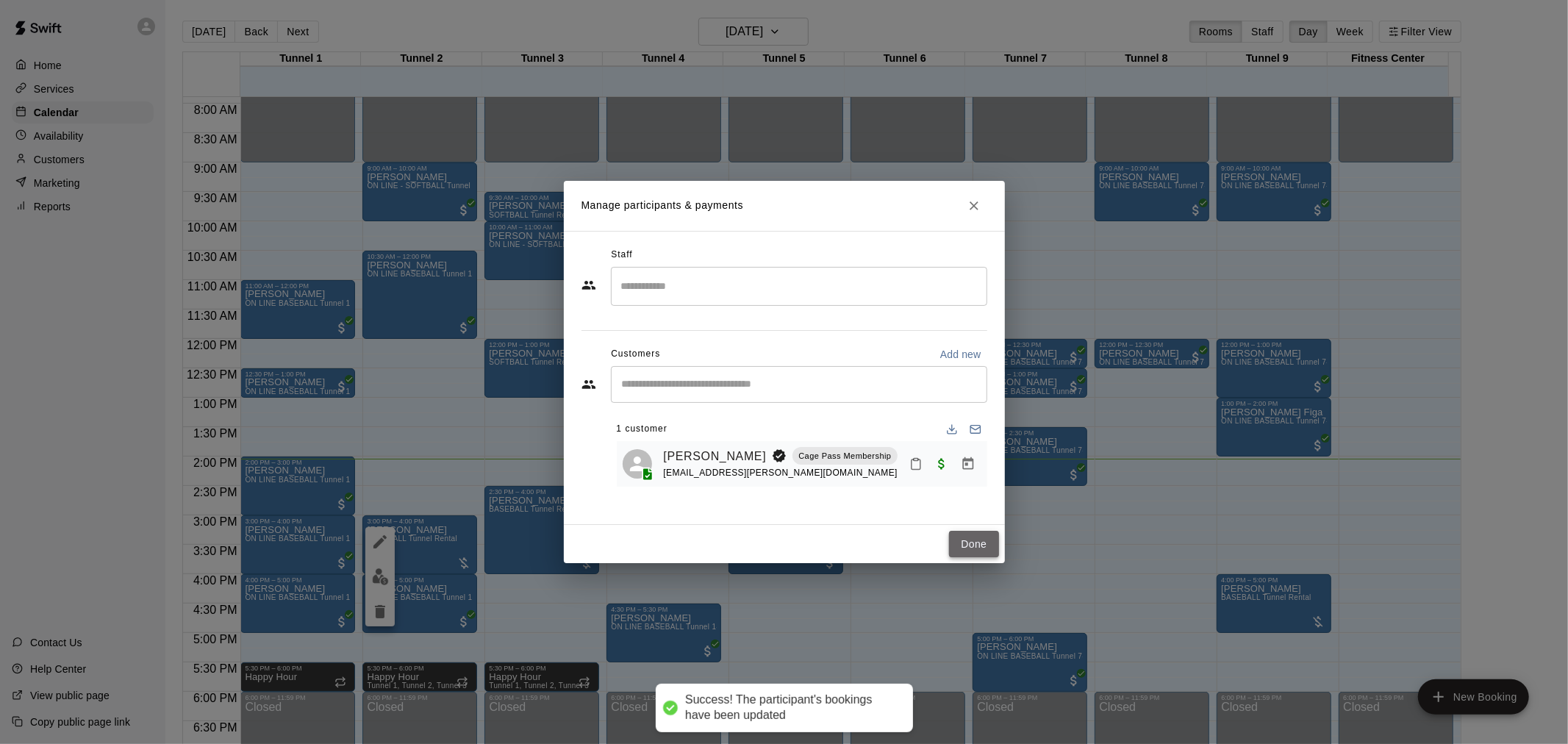
click at [961, 542] on button "Done" at bounding box center [973, 544] width 49 height 27
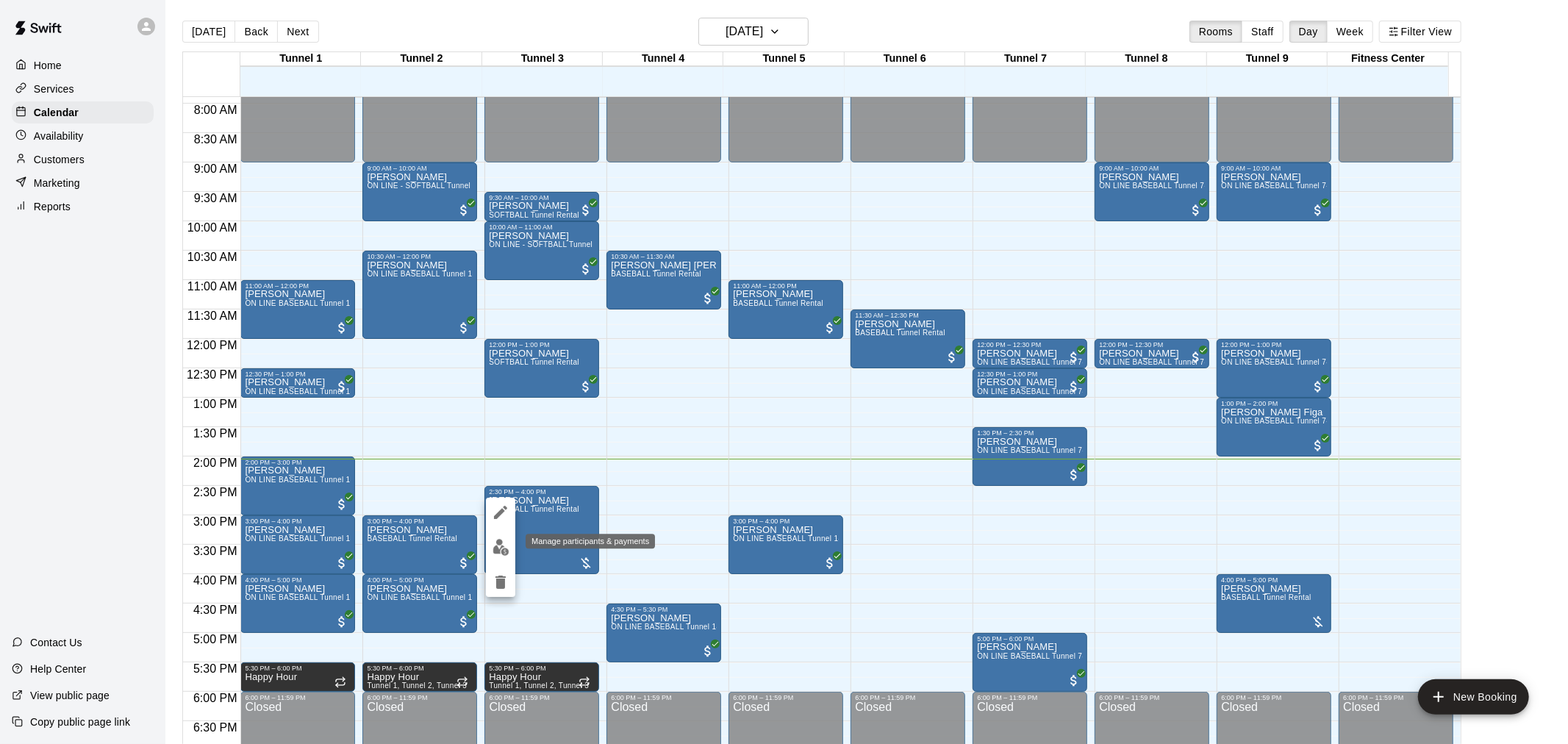
click at [505, 552] on img "edit" at bounding box center [500, 546] width 17 height 17
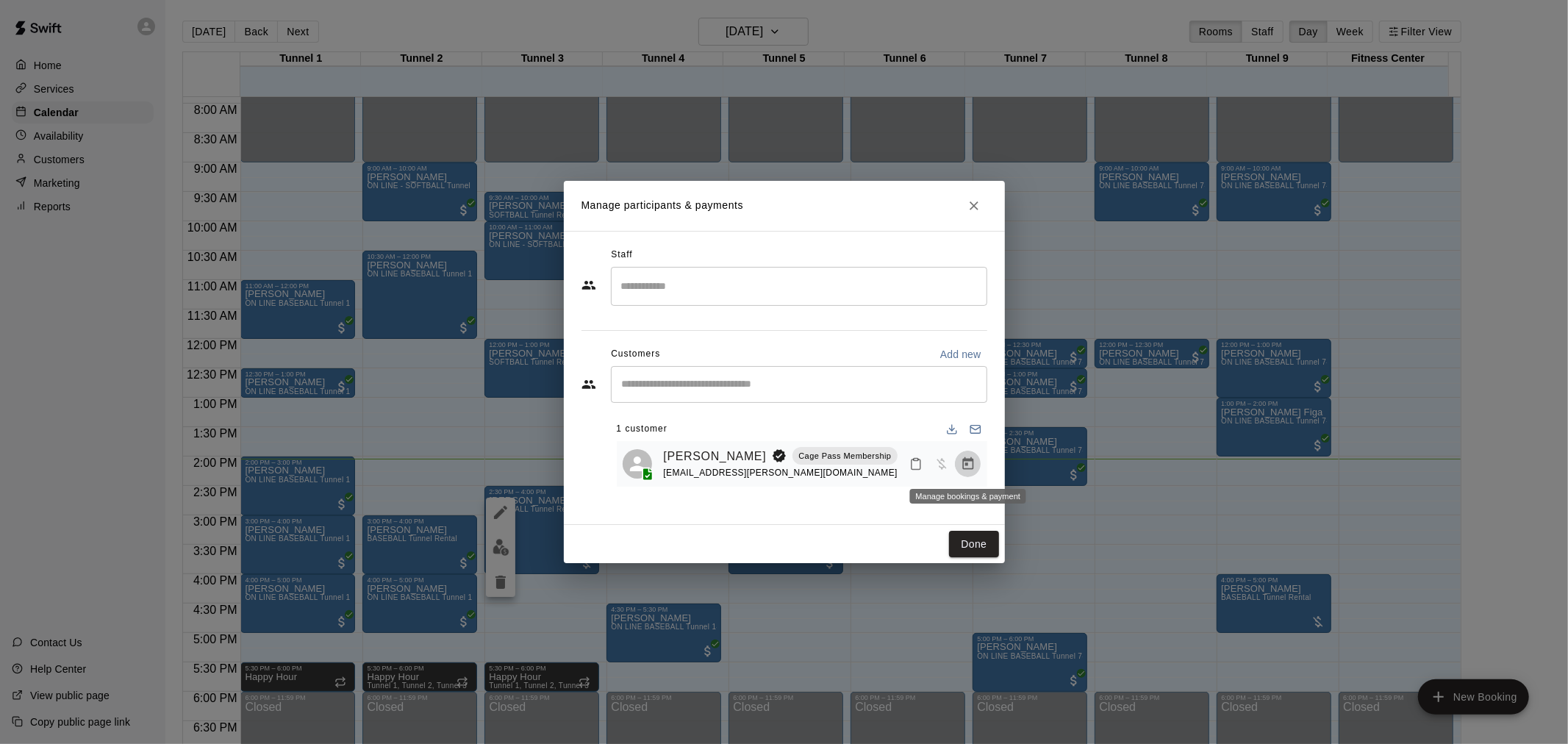
click at [971, 464] on icon "Manage bookings & payment" at bounding box center [968, 463] width 15 height 15
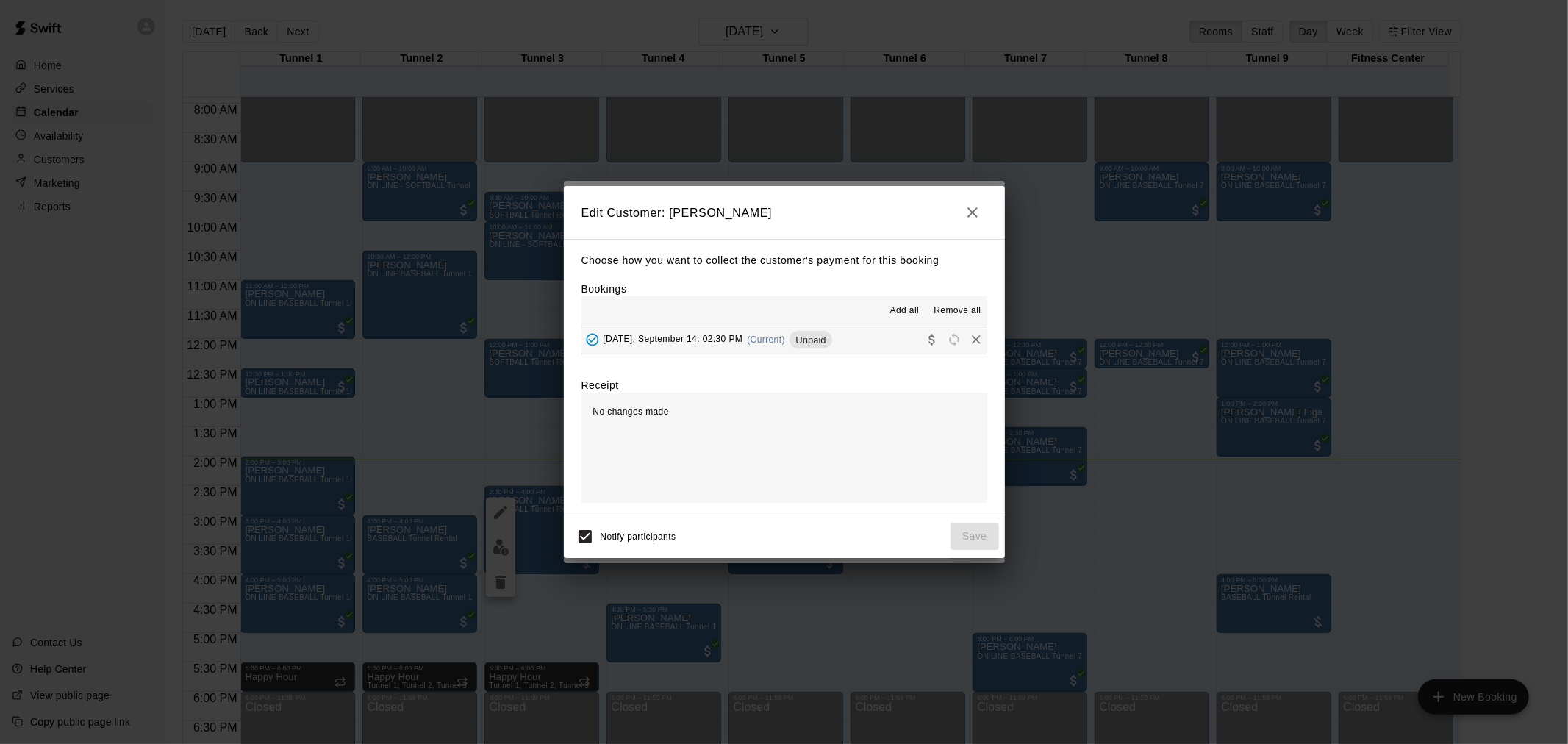
click at [804, 333] on div "Unpaid" at bounding box center [811, 339] width 42 height 17
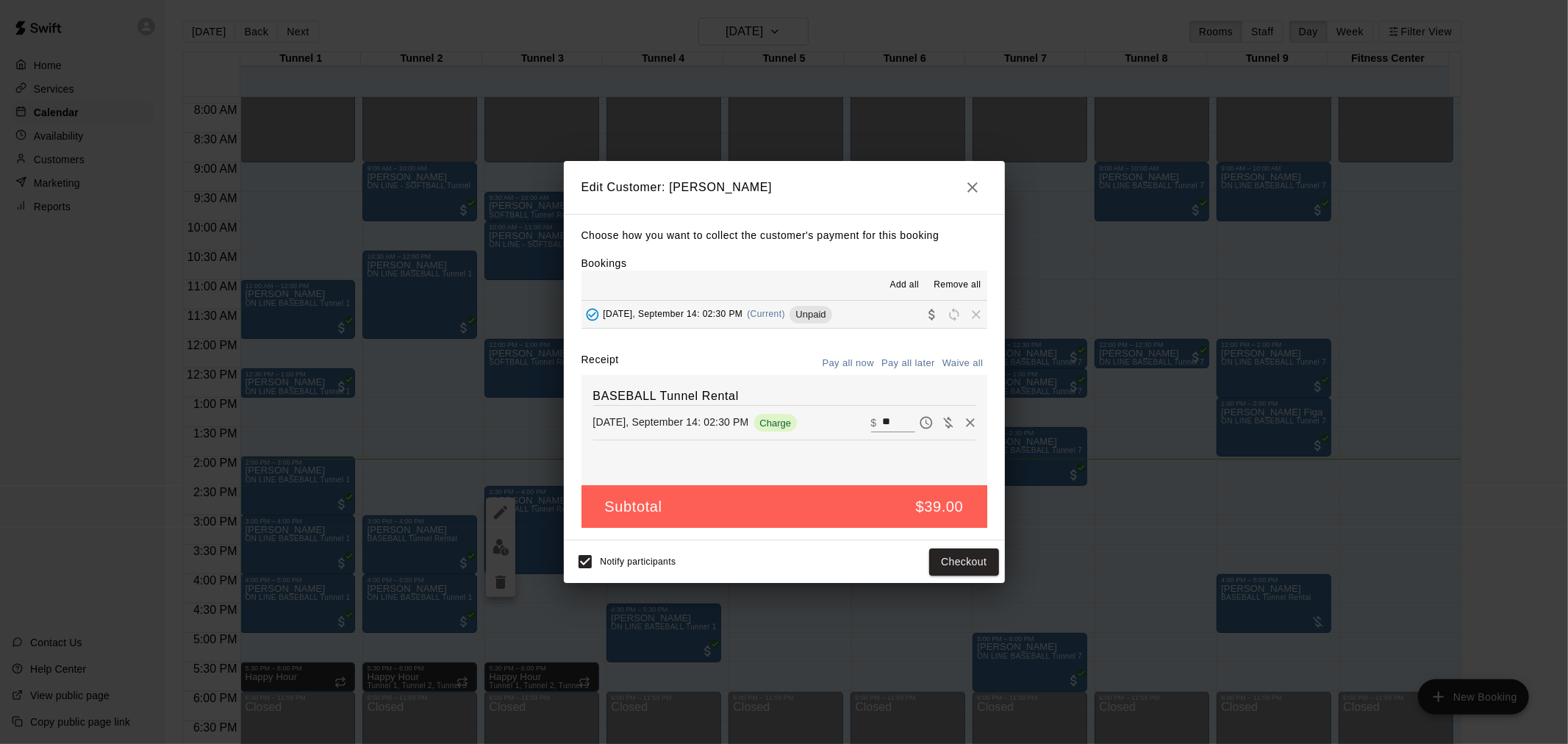
click at [929, 543] on div "Notify participants Checkout" at bounding box center [784, 561] width 441 height 43
click at [936, 552] on button "Checkout" at bounding box center [964, 561] width 69 height 27
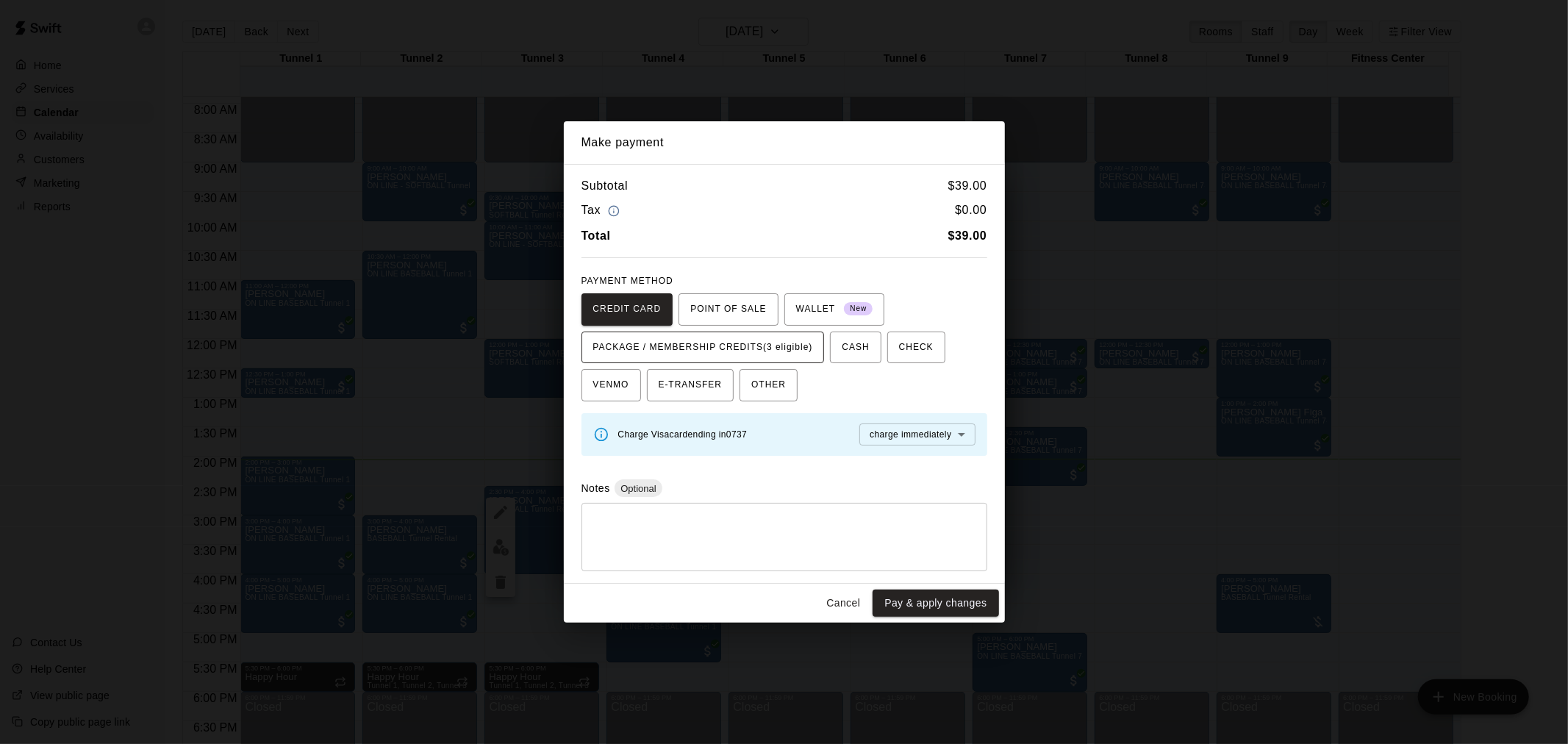
click at [759, 345] on span "PACKAGE / MEMBERSHIP CREDITS (3 eligible)" at bounding box center [703, 347] width 220 height 24
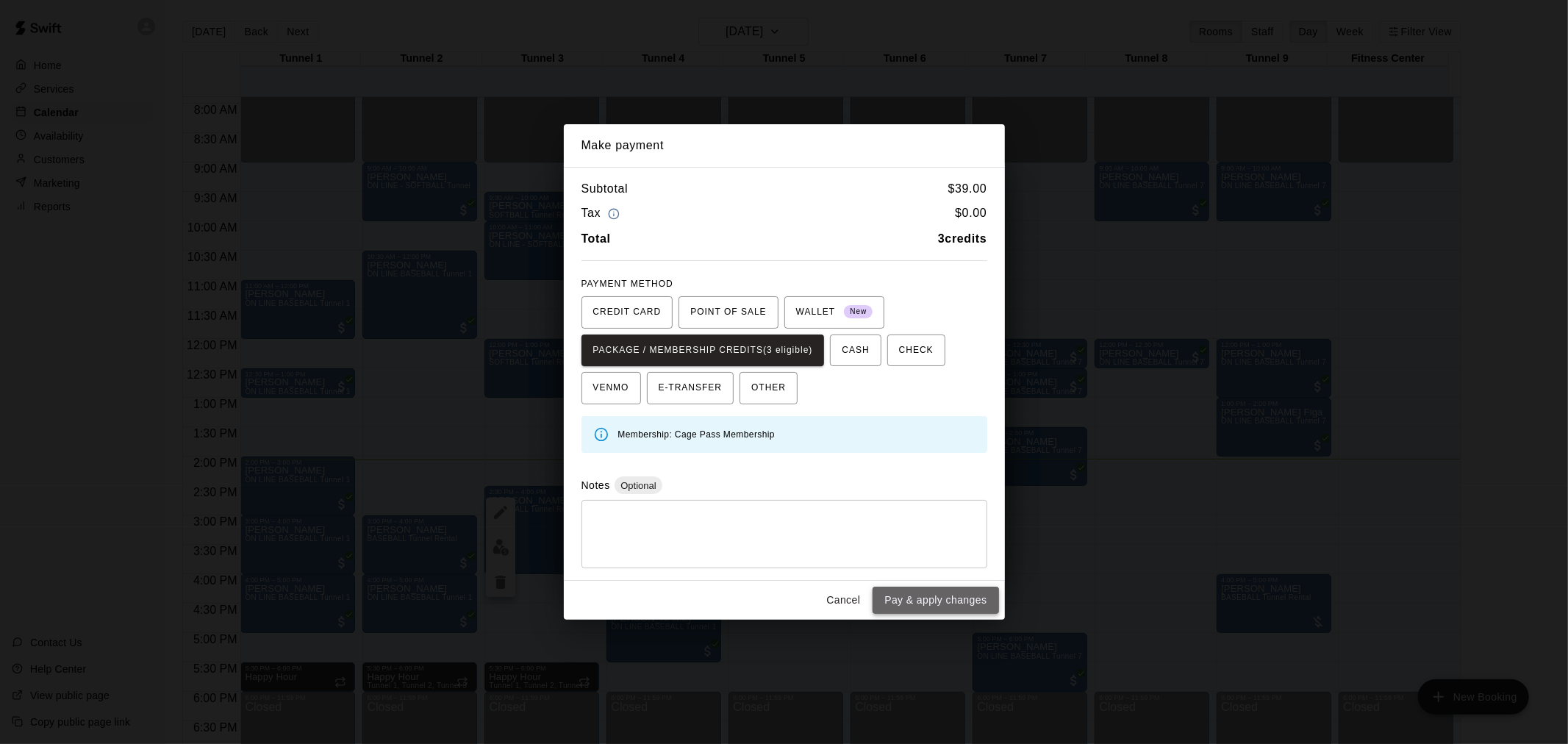
click at [950, 606] on button "Pay & apply changes" at bounding box center [936, 600] width 126 height 27
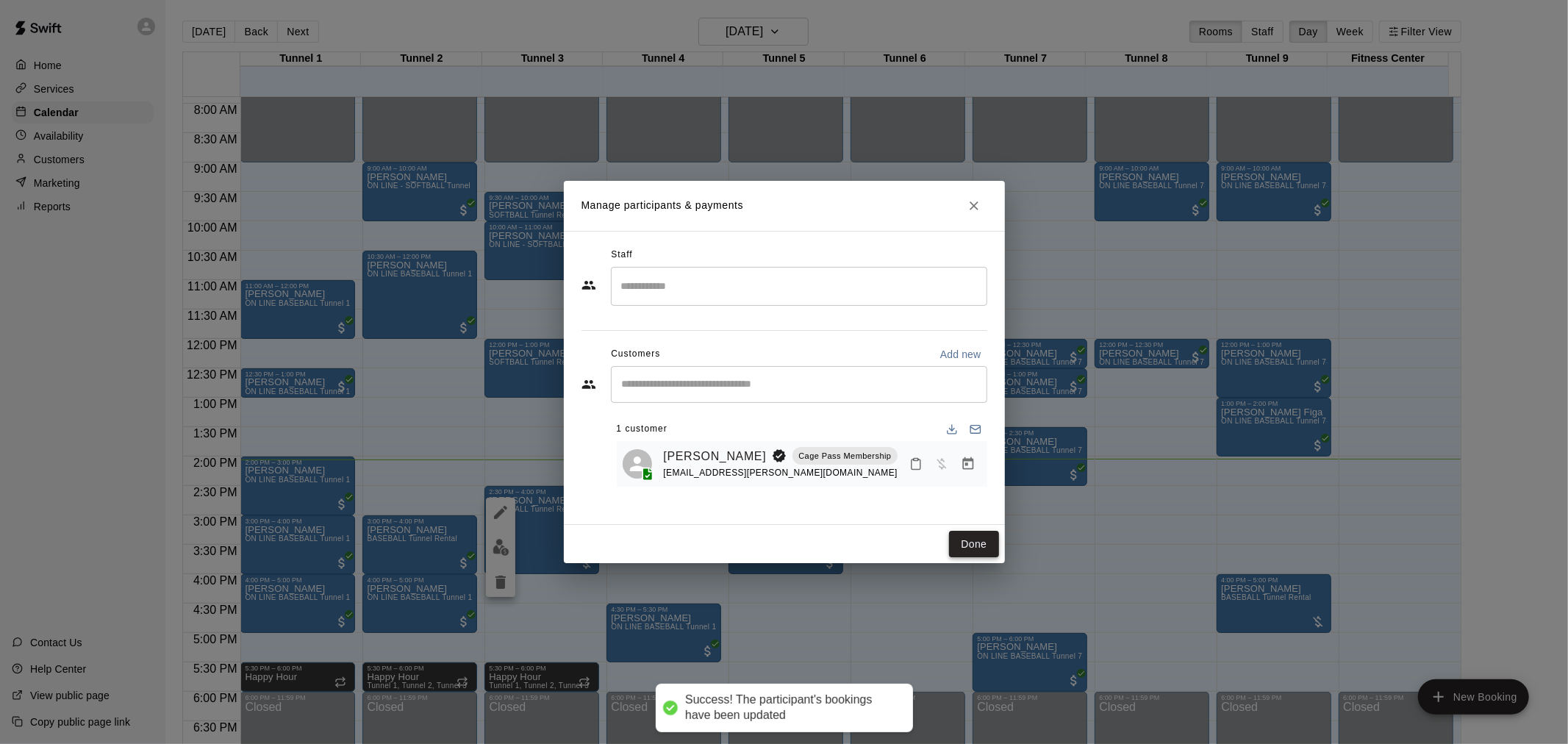
click at [962, 530] on div "Done" at bounding box center [784, 544] width 441 height 39
click at [966, 539] on button "Done" at bounding box center [973, 544] width 49 height 27
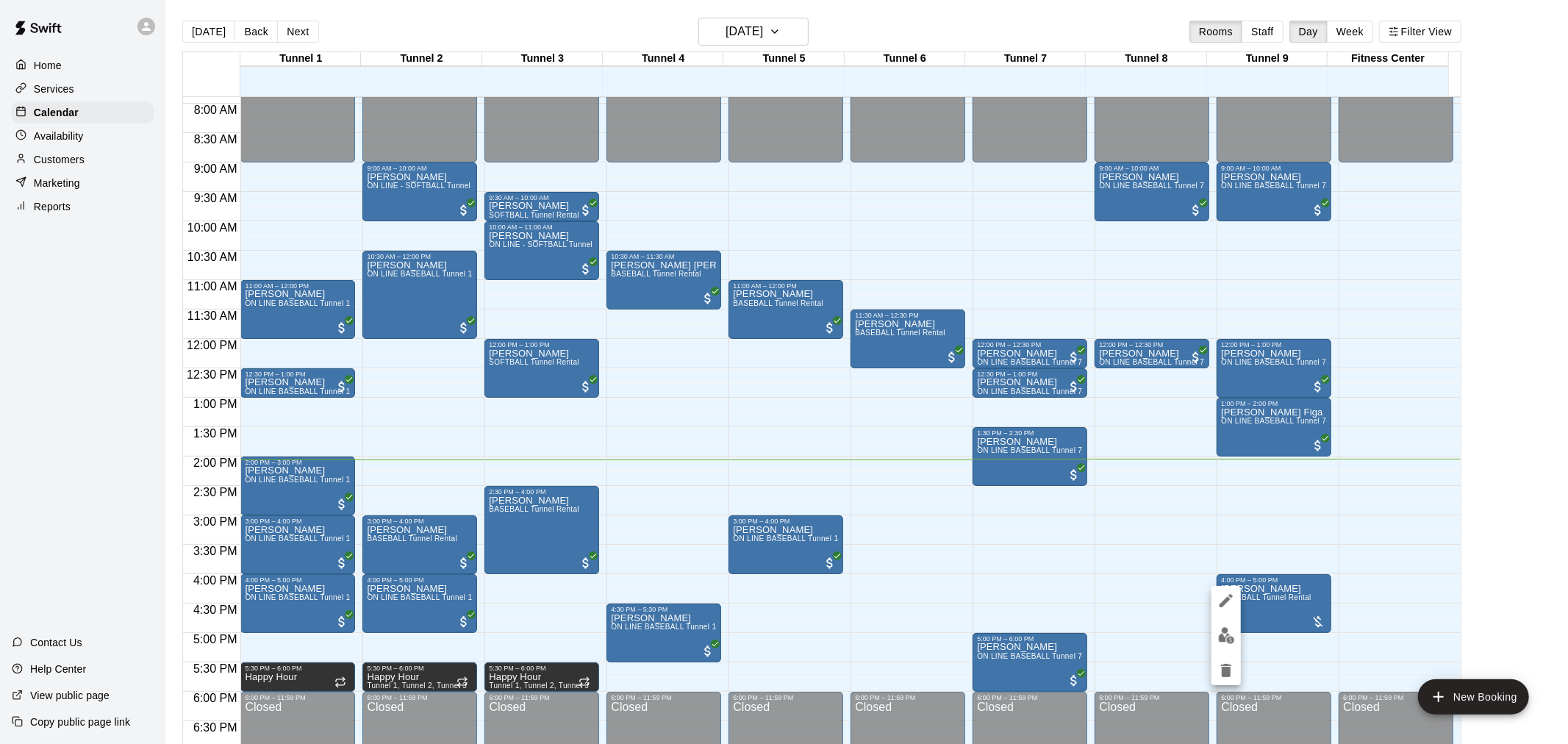
click at [1225, 618] on div at bounding box center [1227, 636] width 30 height 100
click at [1225, 629] on img "edit" at bounding box center [1226, 635] width 17 height 17
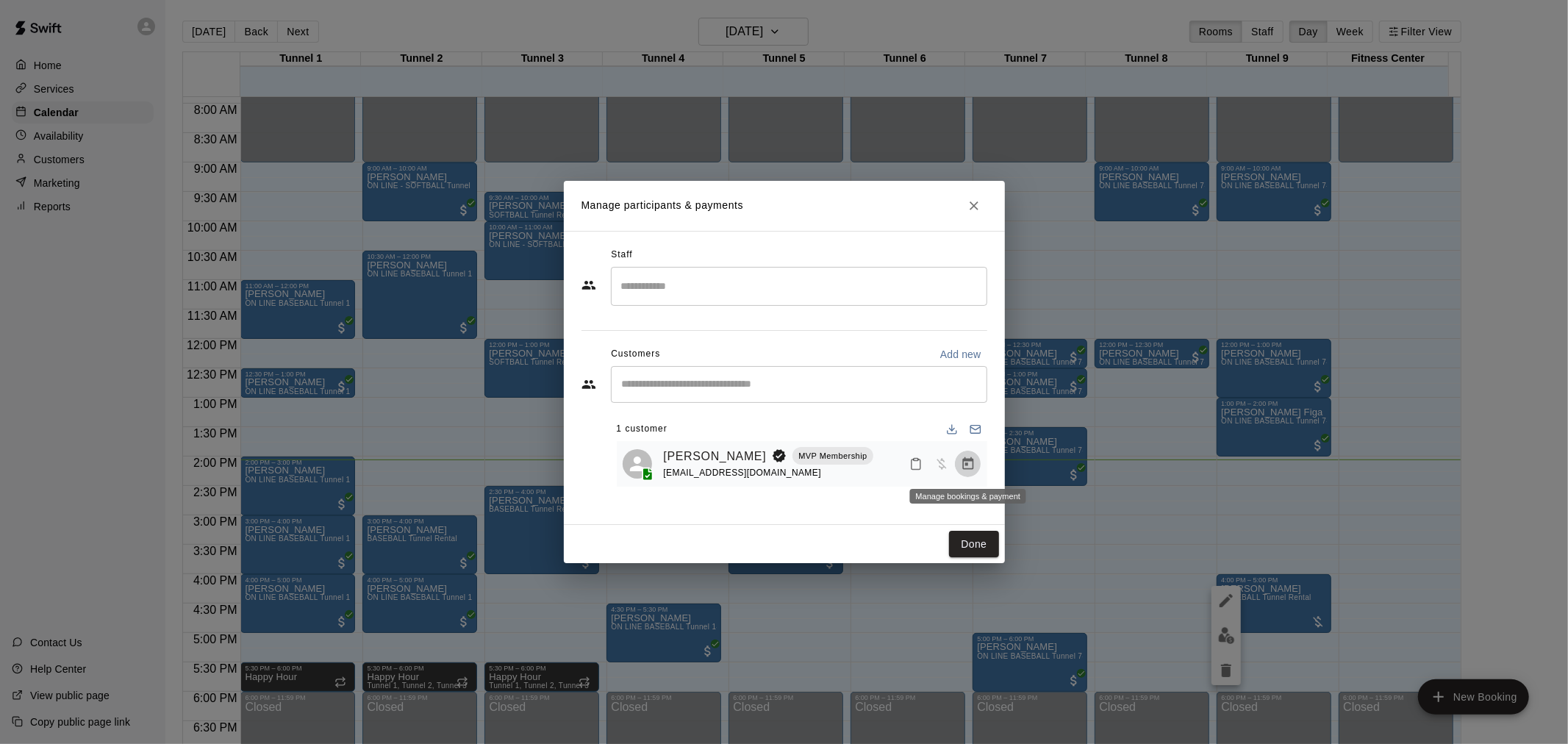
click at [964, 469] on icon "Manage bookings & payment" at bounding box center [968, 463] width 15 height 15
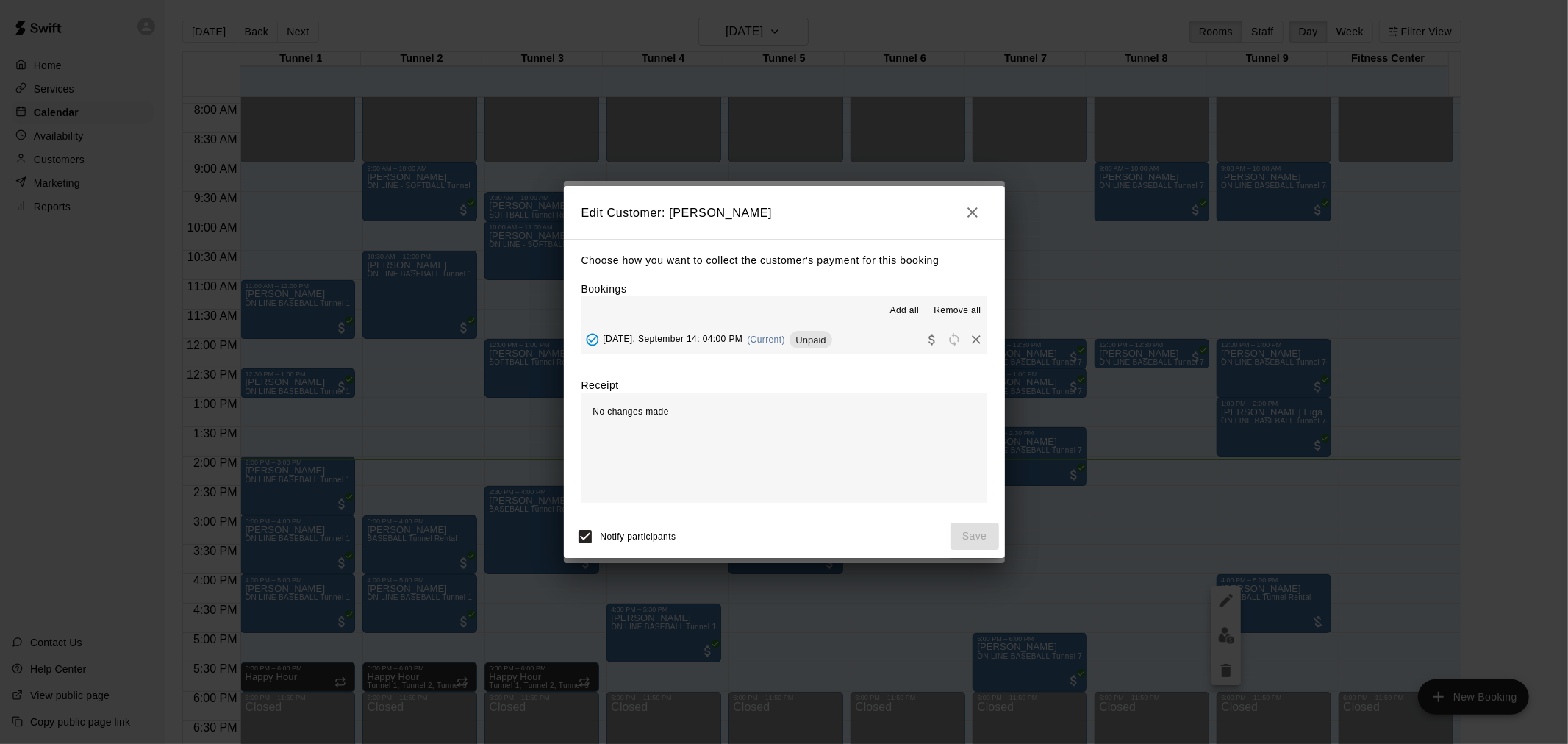
click at [797, 347] on div "Unpaid" at bounding box center [811, 339] width 42 height 17
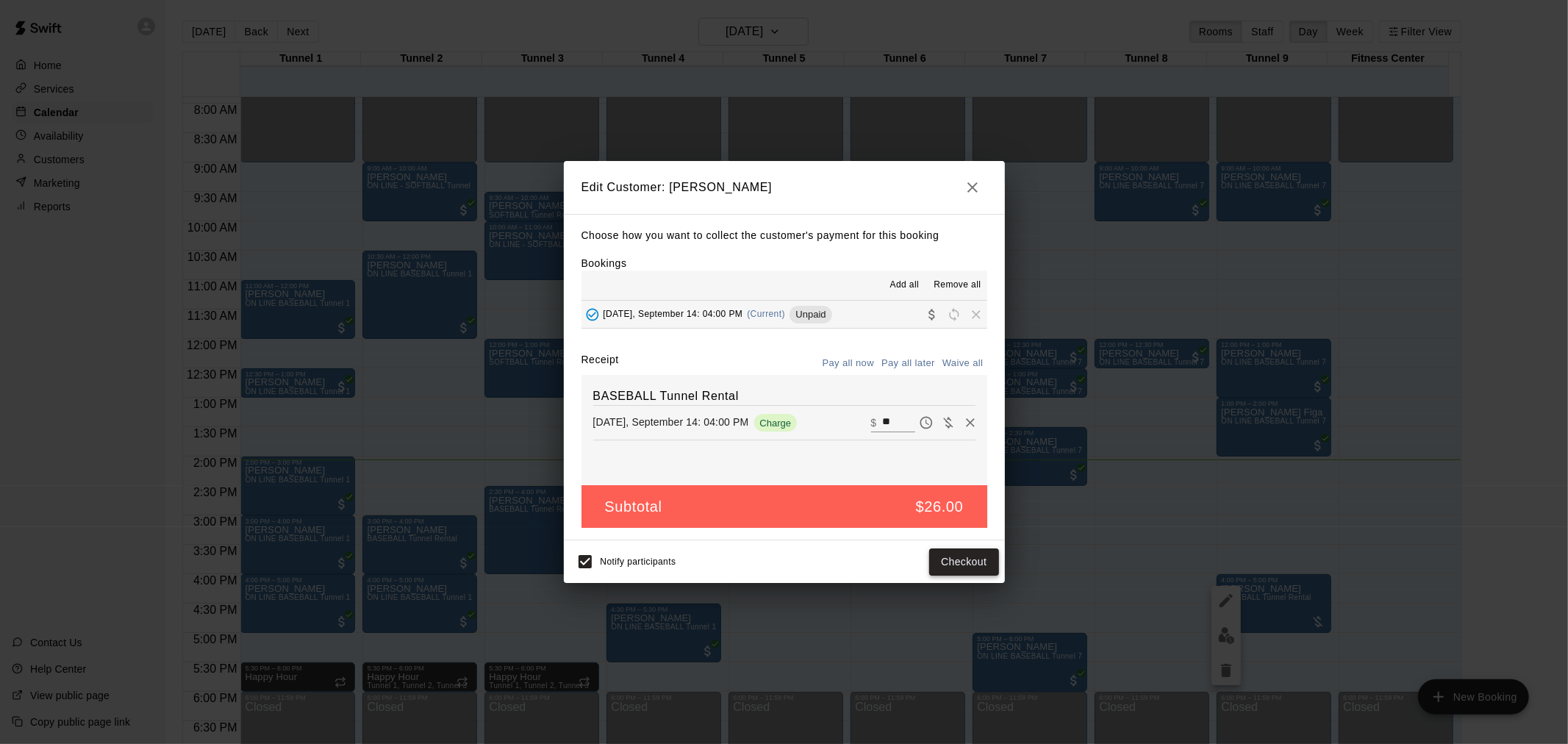
click at [954, 557] on button "Checkout" at bounding box center [964, 561] width 69 height 27
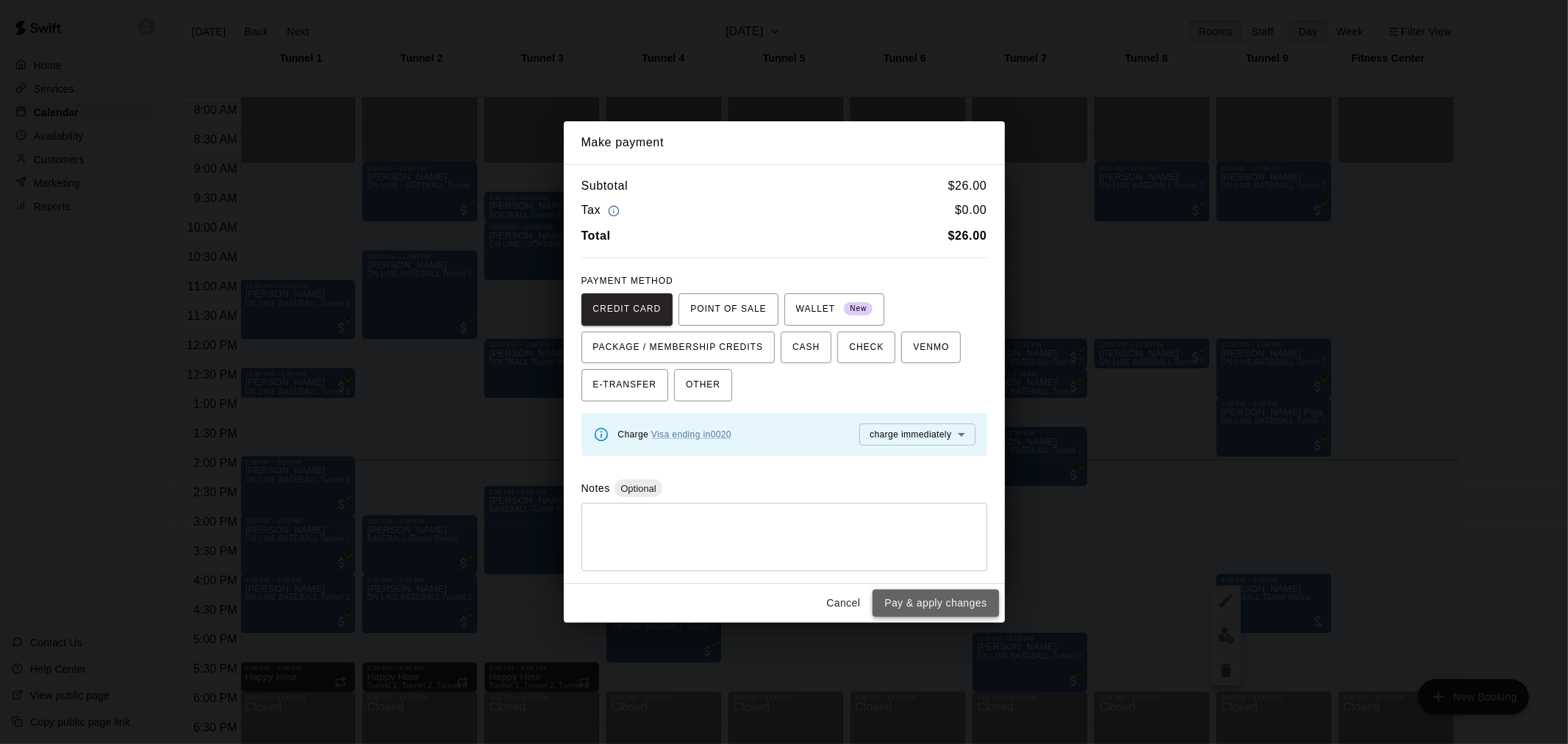
click at [951, 598] on button "Pay & apply changes" at bounding box center [936, 602] width 126 height 27
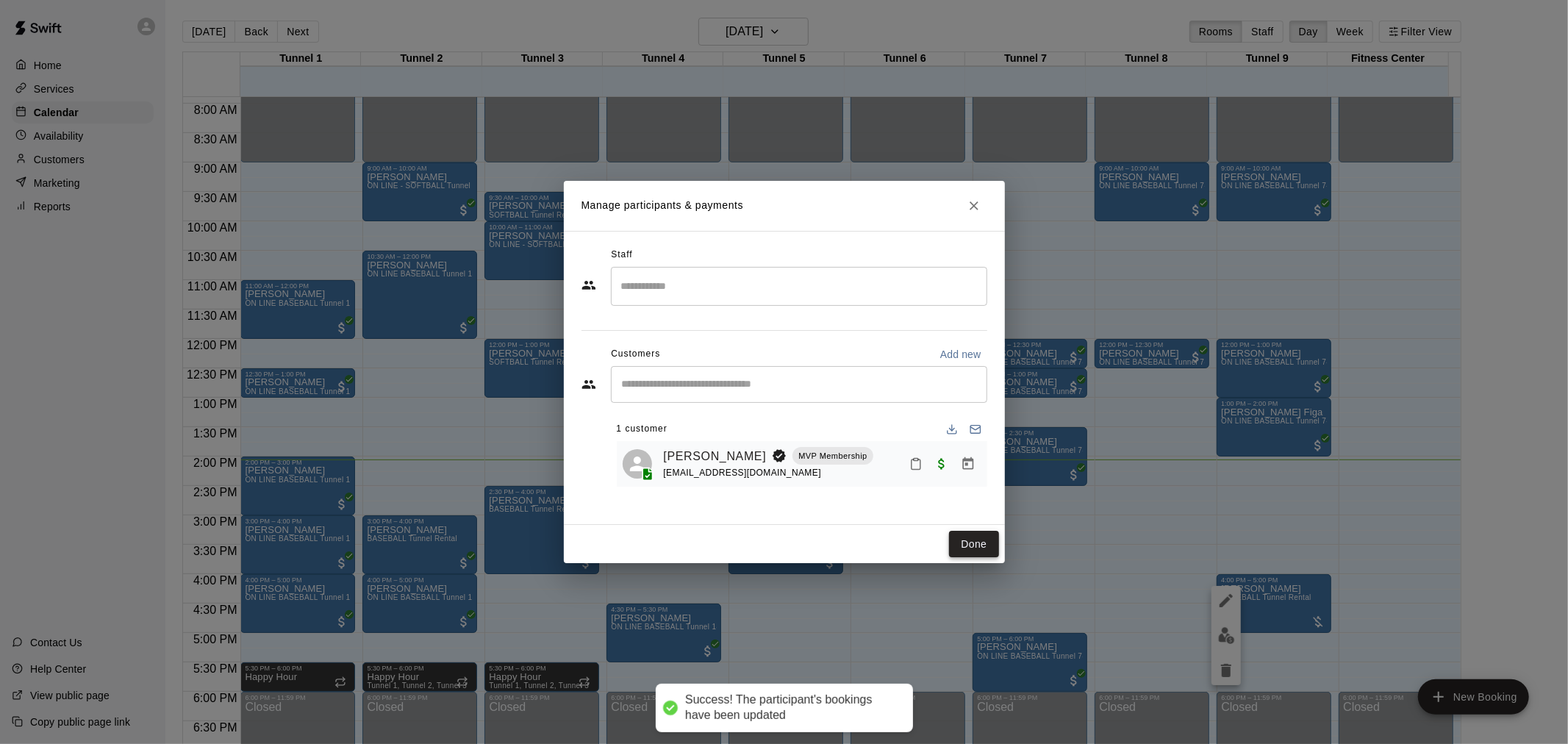
click at [971, 547] on button "Done" at bounding box center [973, 544] width 49 height 27
